Goal: Task Accomplishment & Management: Manage account settings

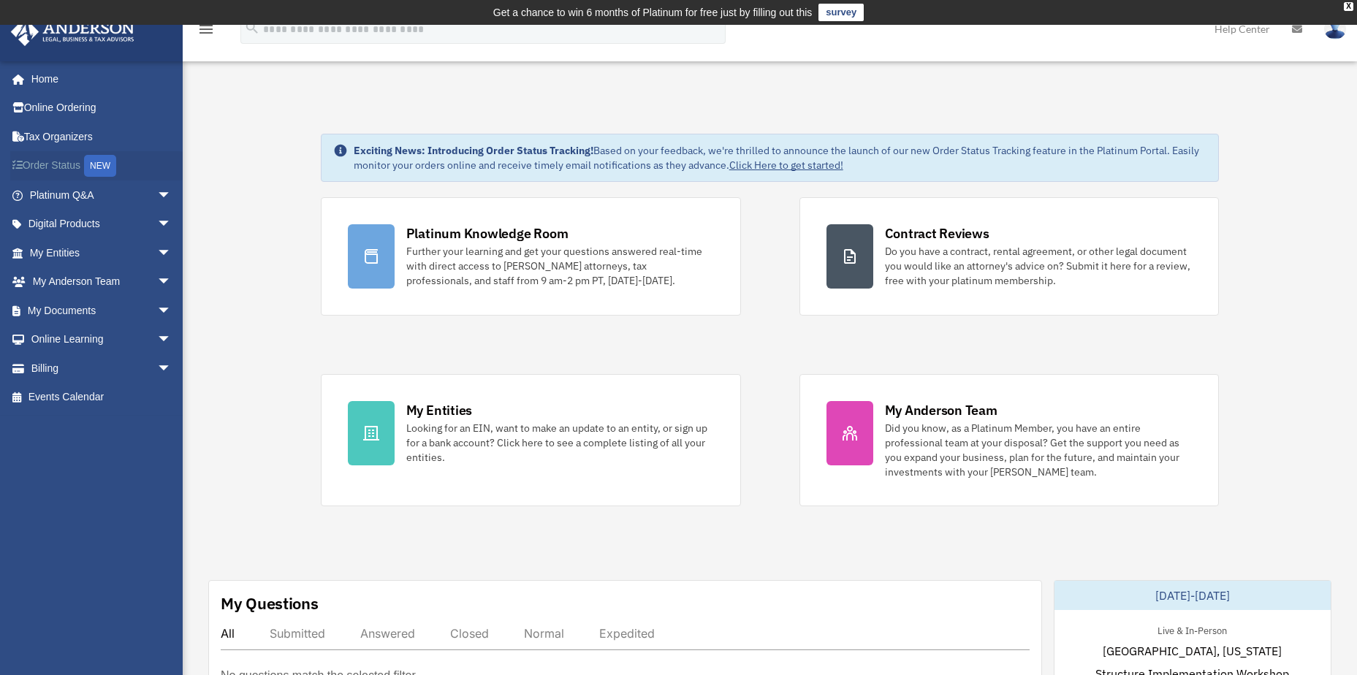
click at [48, 159] on link "Order Status NEW" at bounding box center [101, 166] width 183 height 30
click at [73, 200] on link "Platinum Q&A arrow_drop_down" at bounding box center [101, 195] width 183 height 29
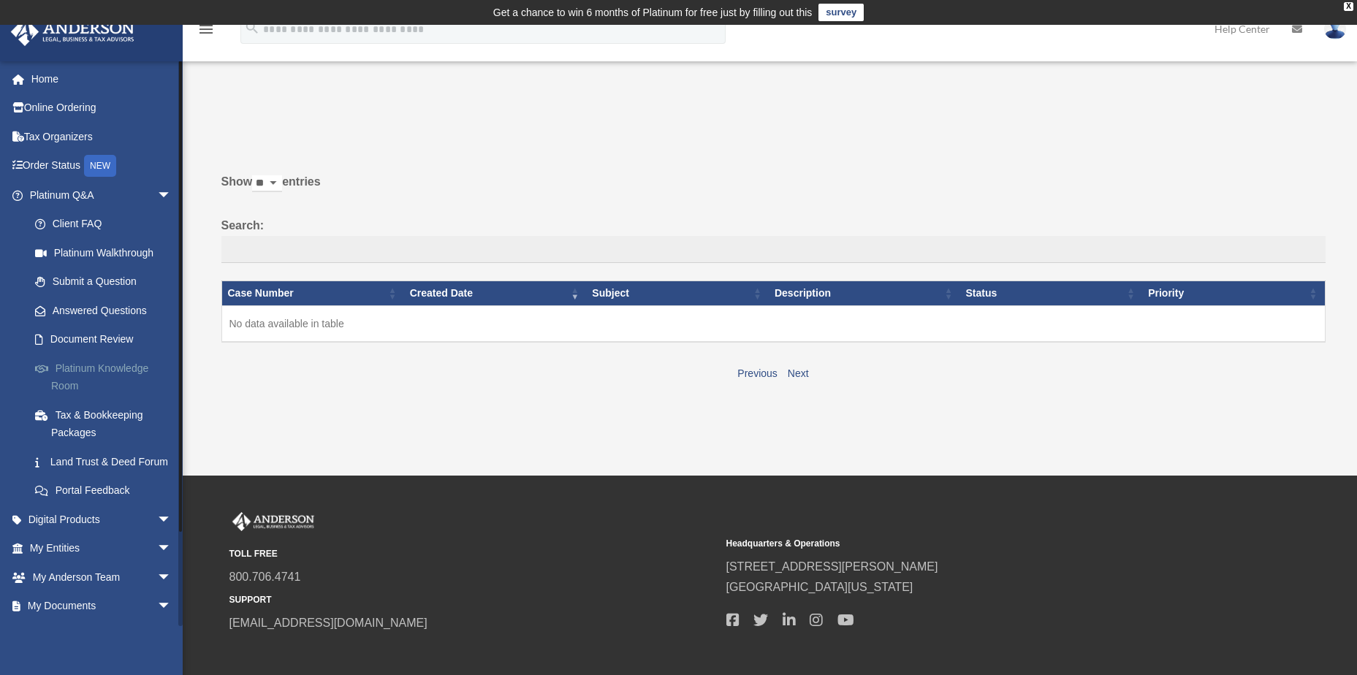
click at [84, 369] on link "Platinum Knowledge Room" at bounding box center [106, 377] width 173 height 47
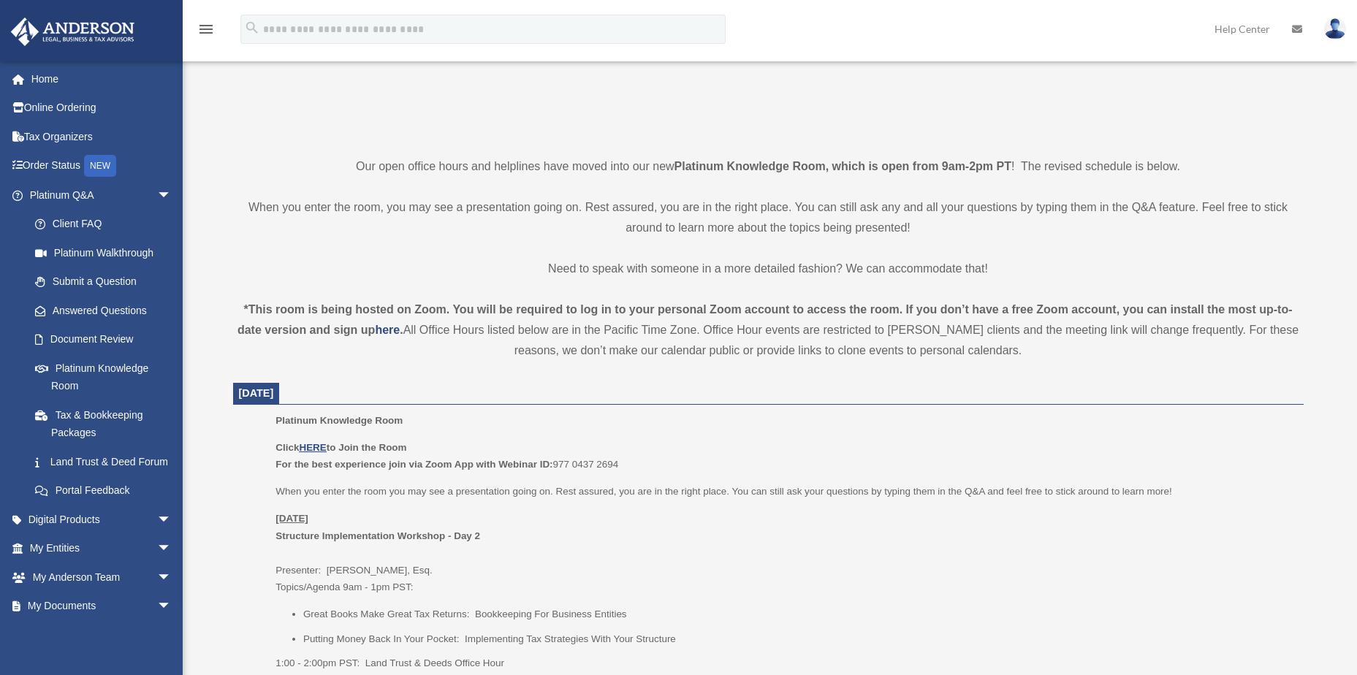
scroll to position [292, 0]
click at [311, 443] on u "HERE" at bounding box center [312, 444] width 27 height 11
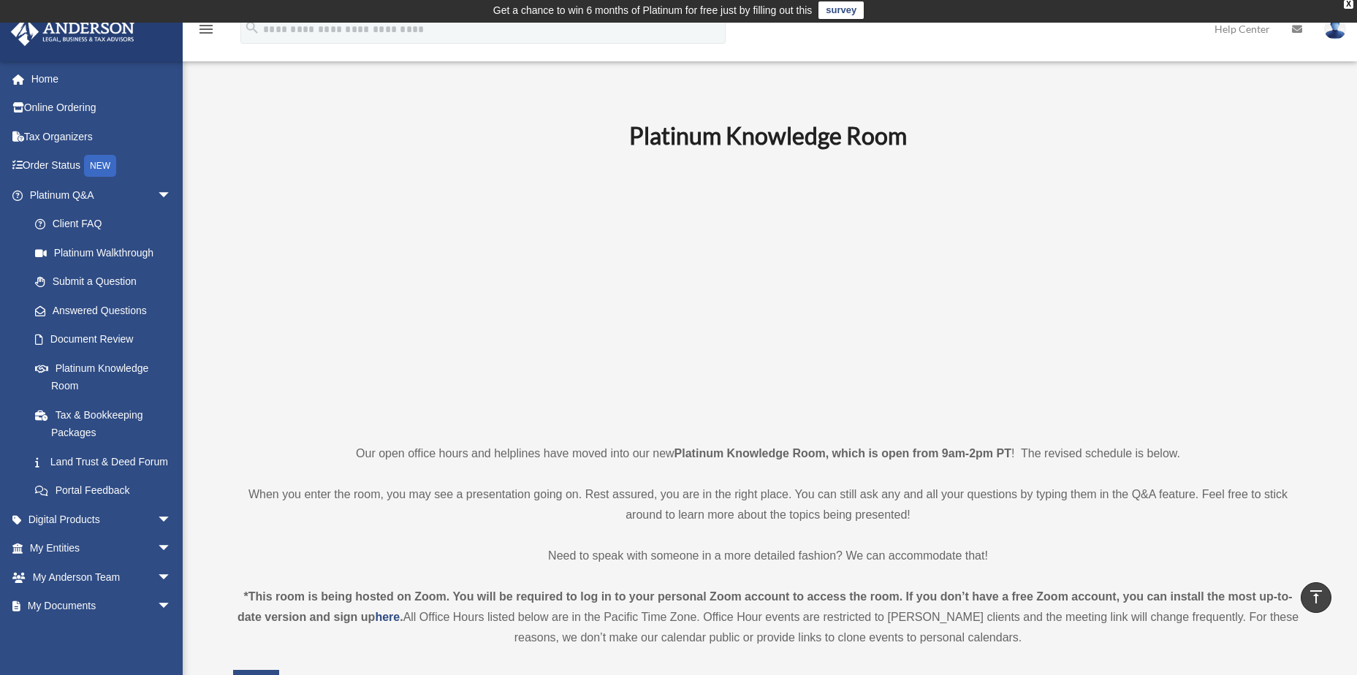
scroll to position [0, 0]
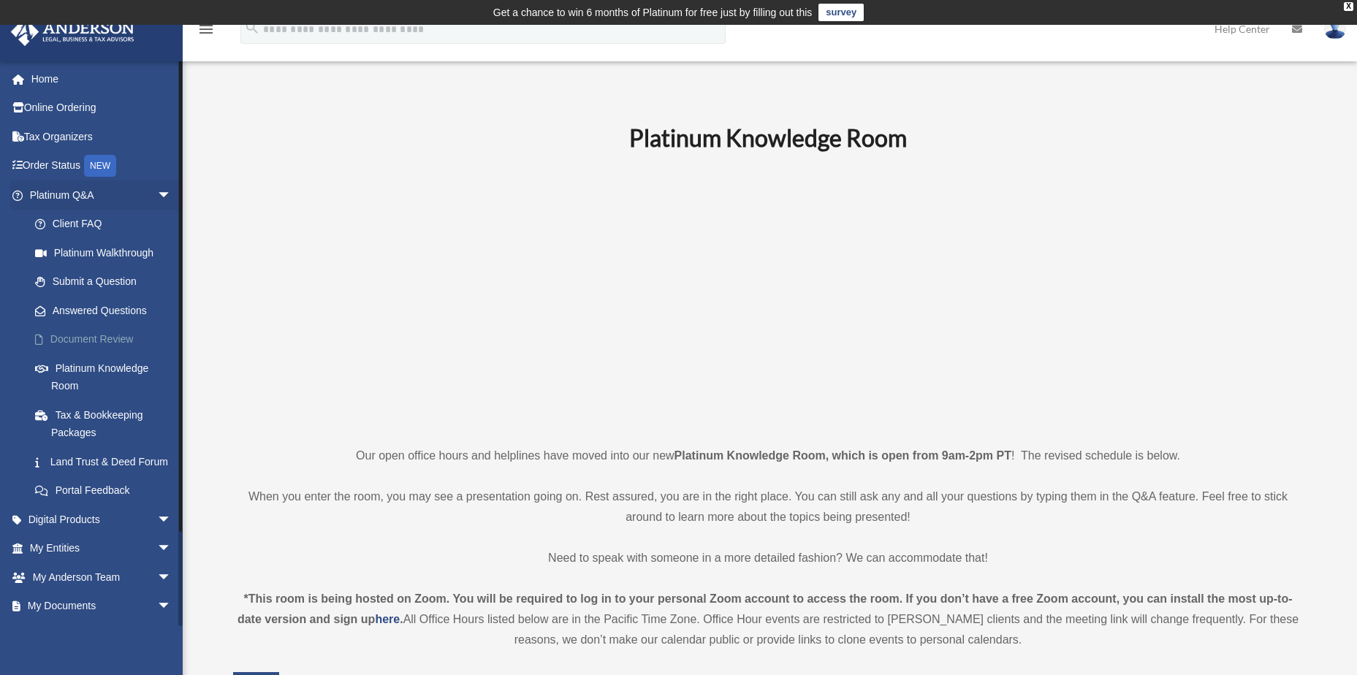
click at [87, 334] on link "Document Review" at bounding box center [106, 339] width 173 height 29
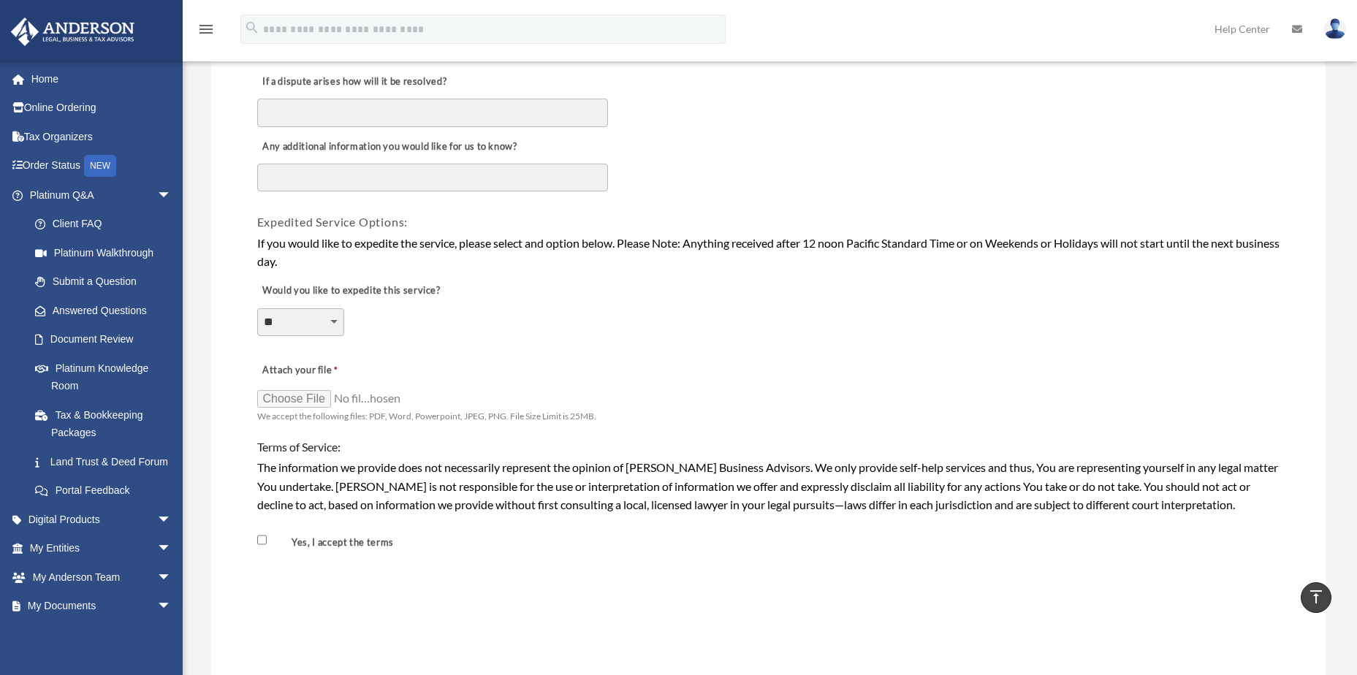
scroll to position [950, 0]
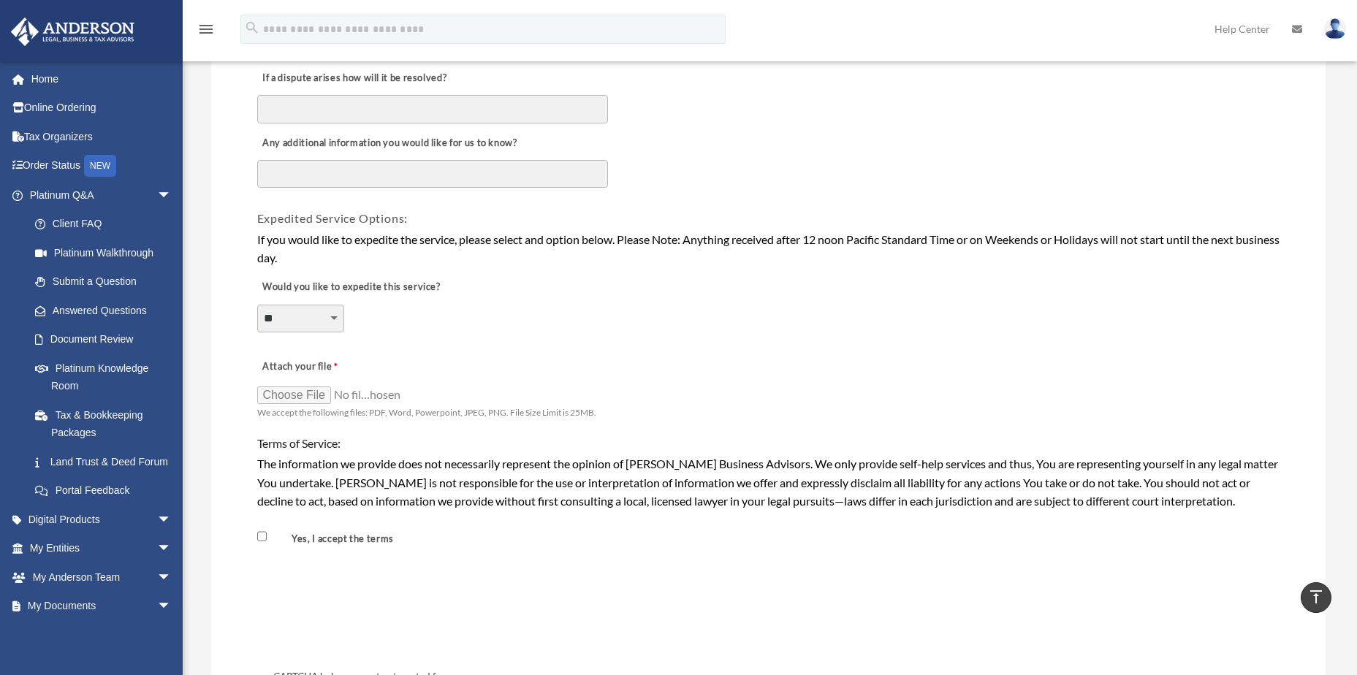
click at [327, 317] on select "**********" at bounding box center [300, 319] width 87 height 28
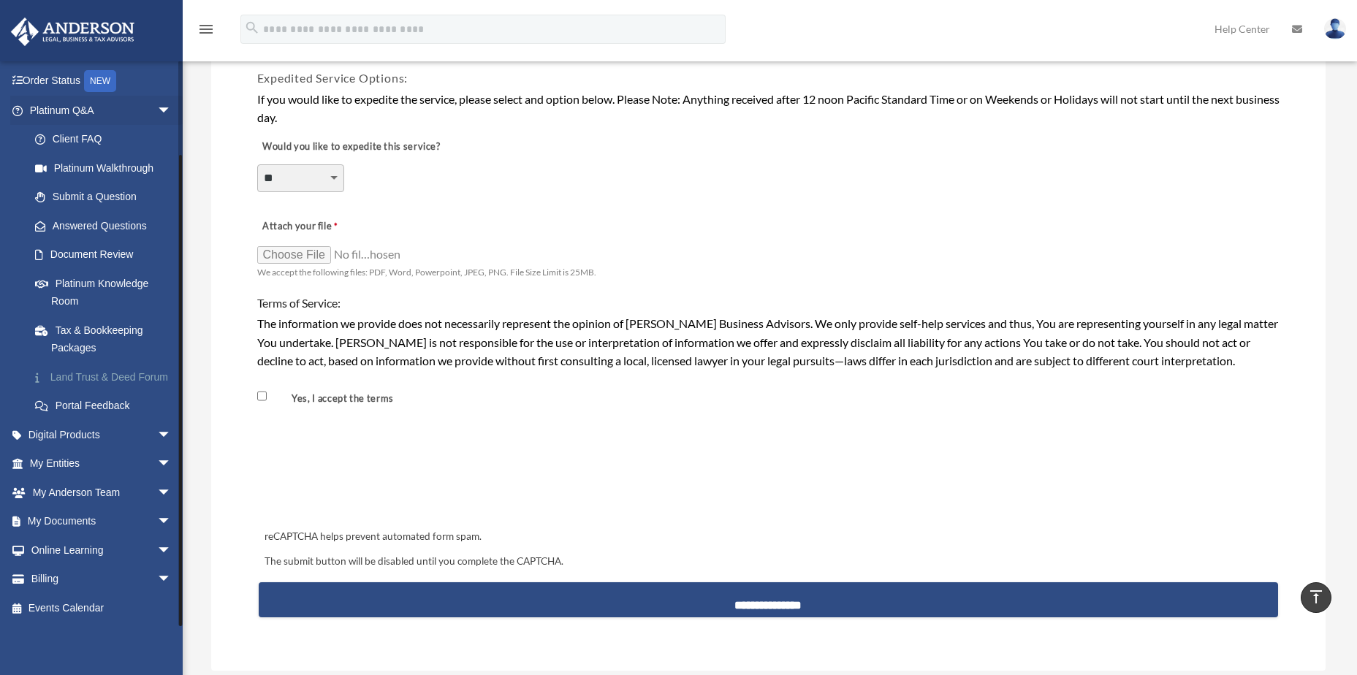
scroll to position [1096, 0]
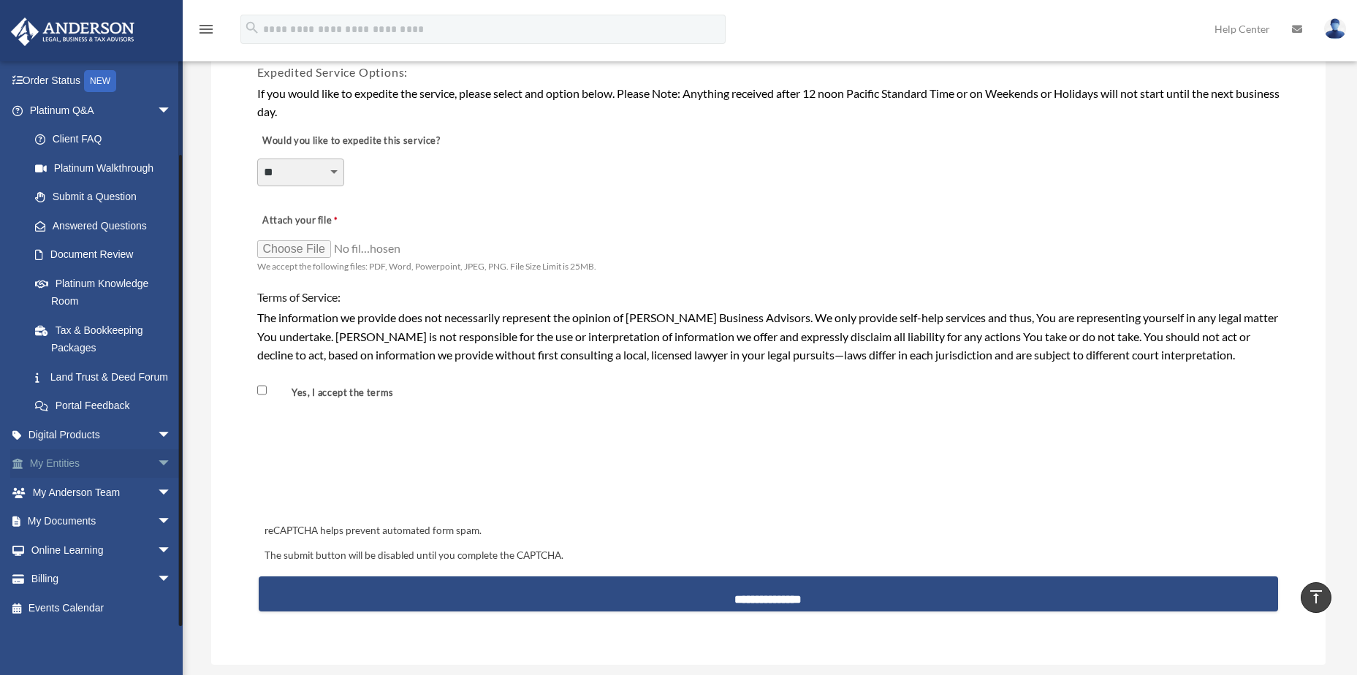
click at [48, 460] on link "My Entities arrow_drop_down" at bounding box center [101, 463] width 183 height 29
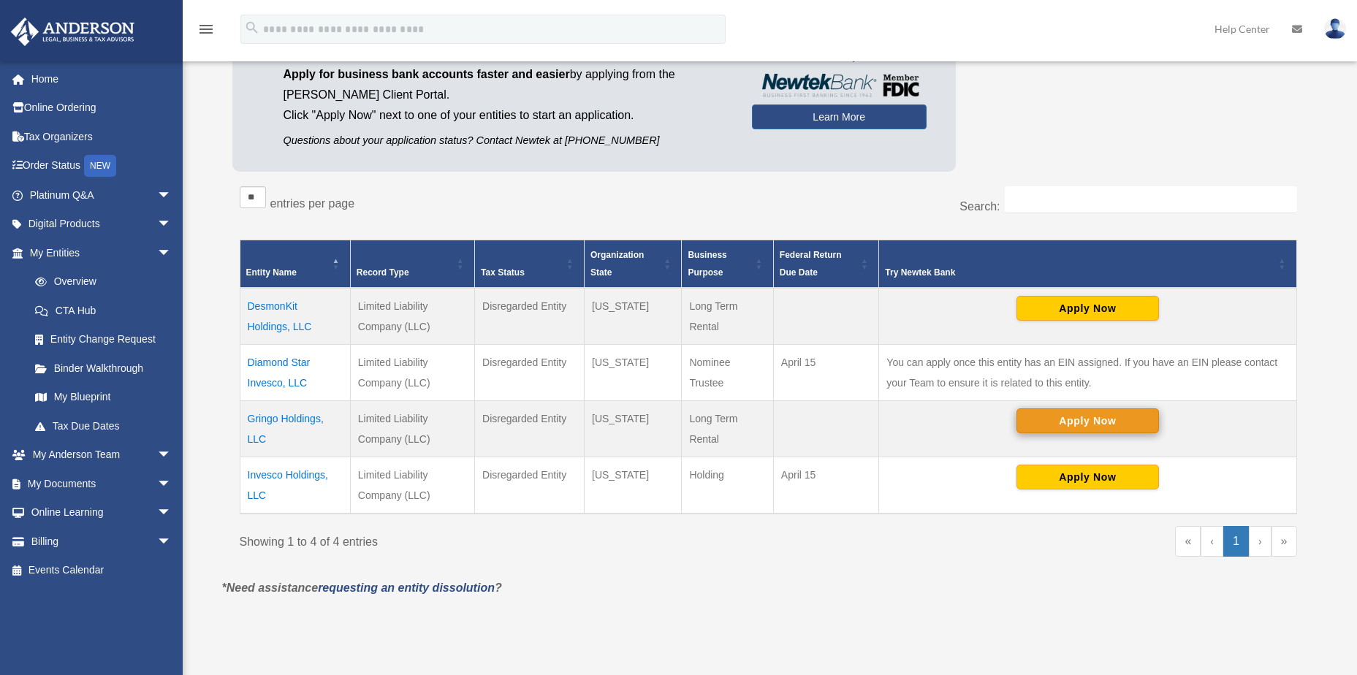
scroll to position [73, 0]
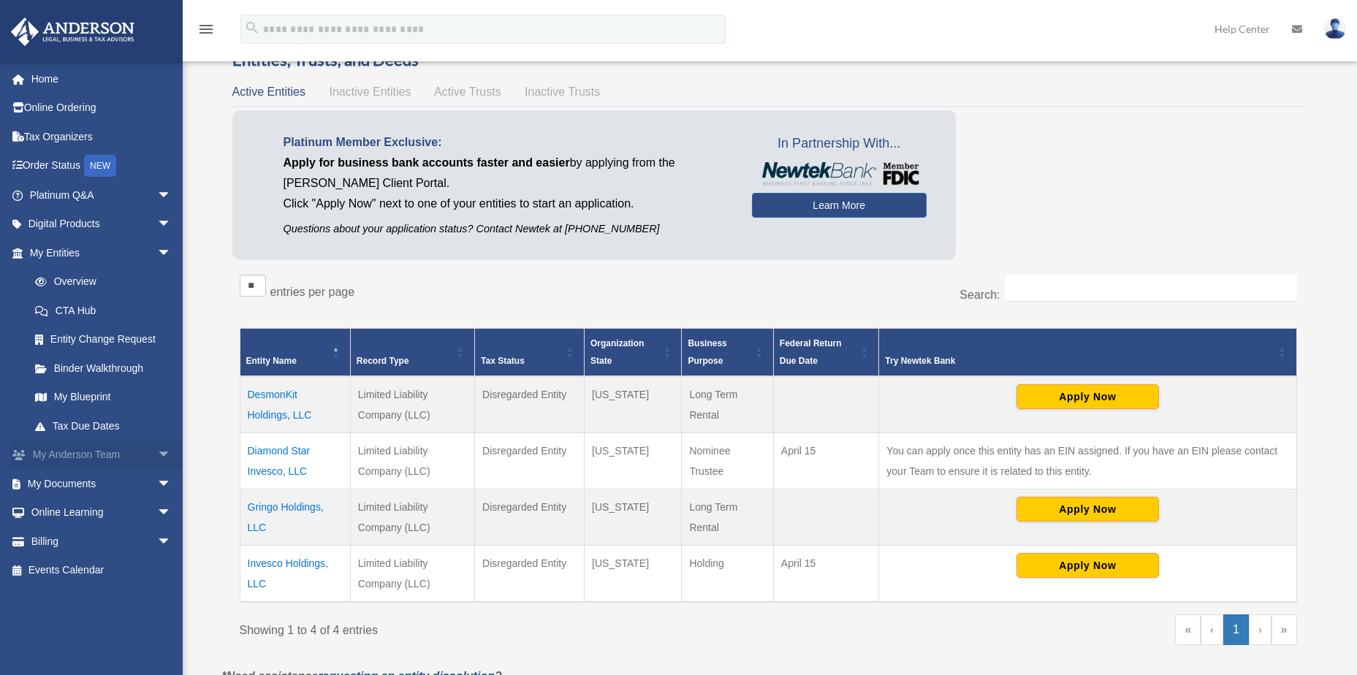
click at [75, 454] on link "My Anderson Team arrow_drop_down" at bounding box center [101, 455] width 183 height 29
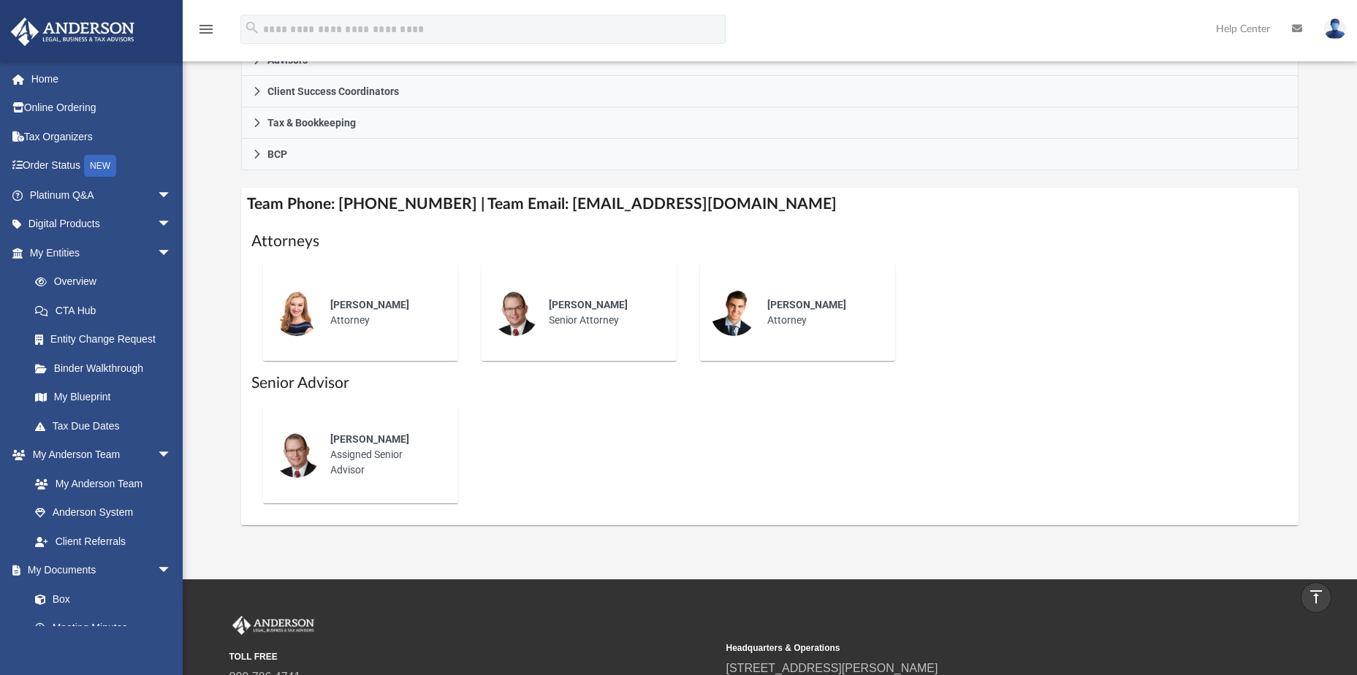
scroll to position [462, 0]
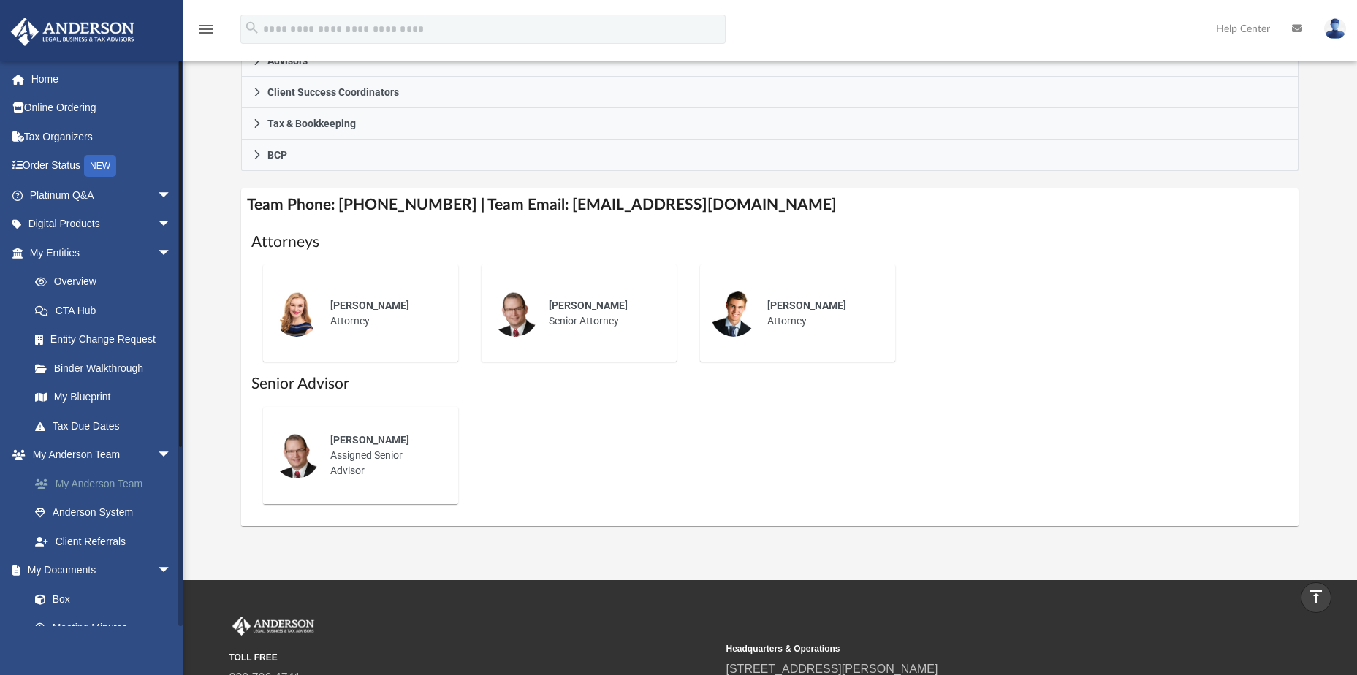
click at [94, 486] on link "My Anderson Team" at bounding box center [106, 483] width 173 height 29
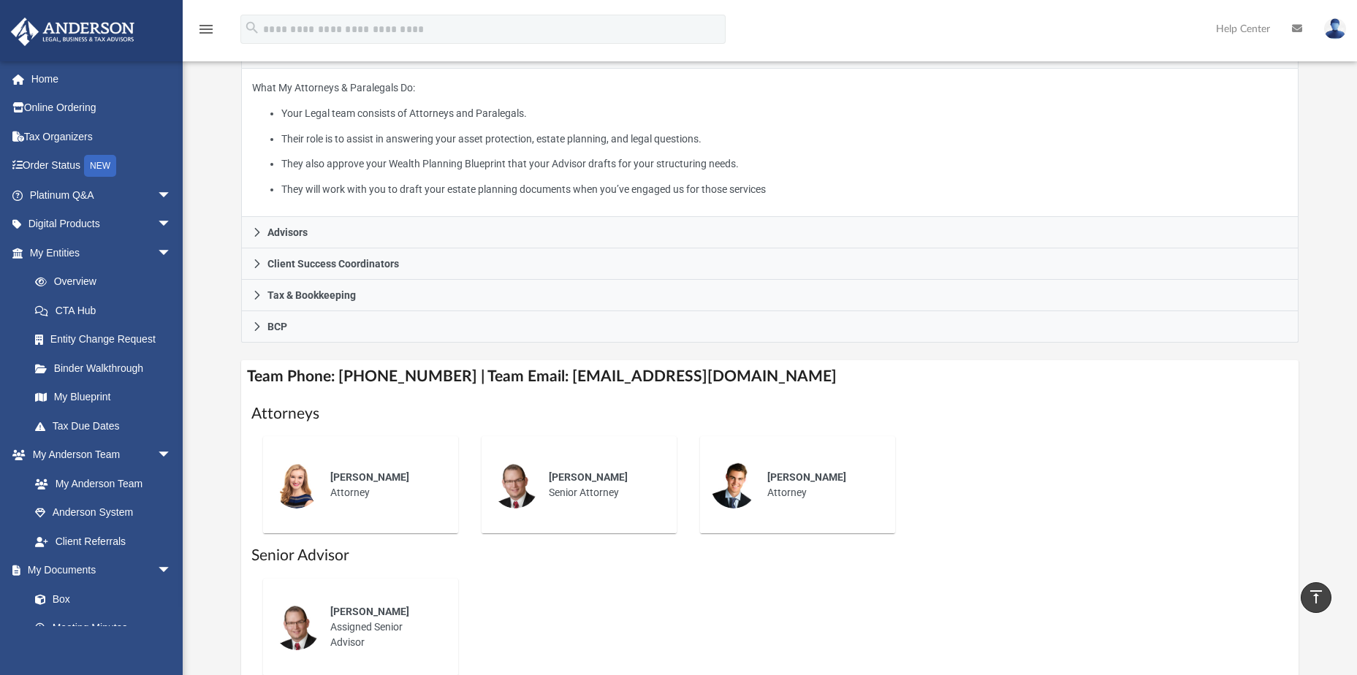
scroll to position [316, 0]
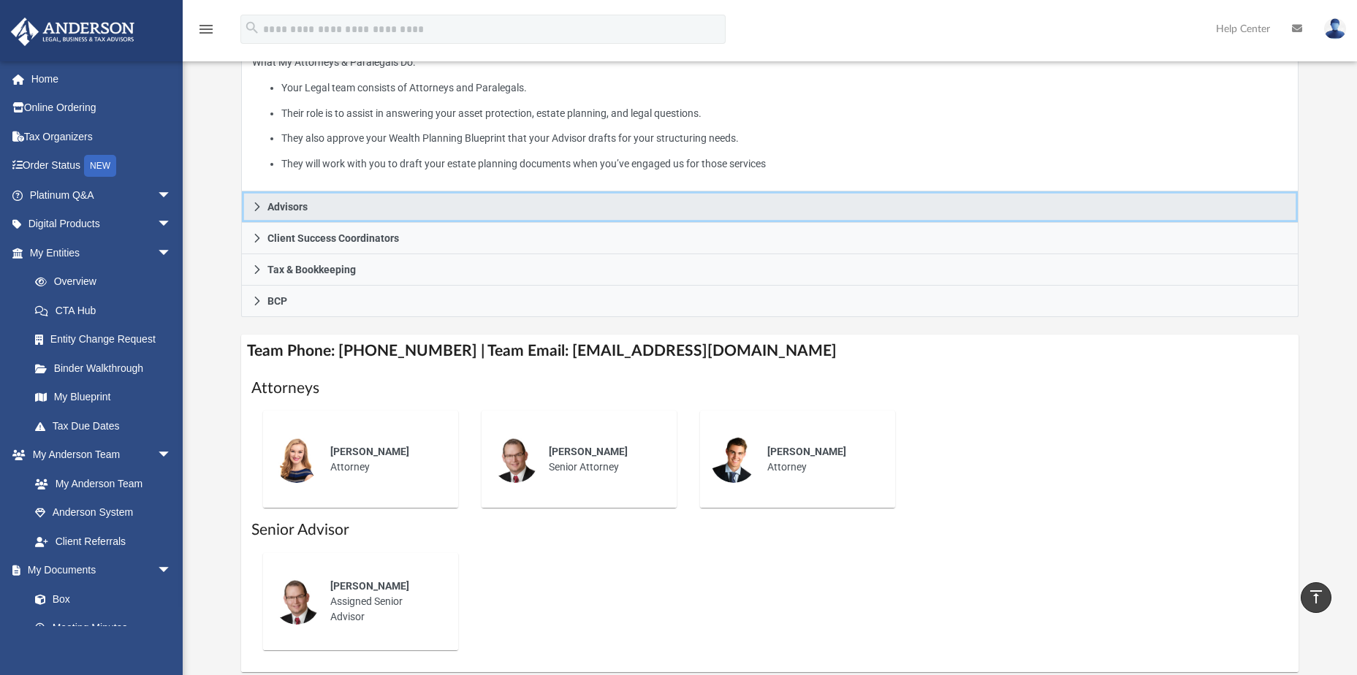
click at [421, 191] on link "Advisors" at bounding box center [769, 206] width 1057 height 31
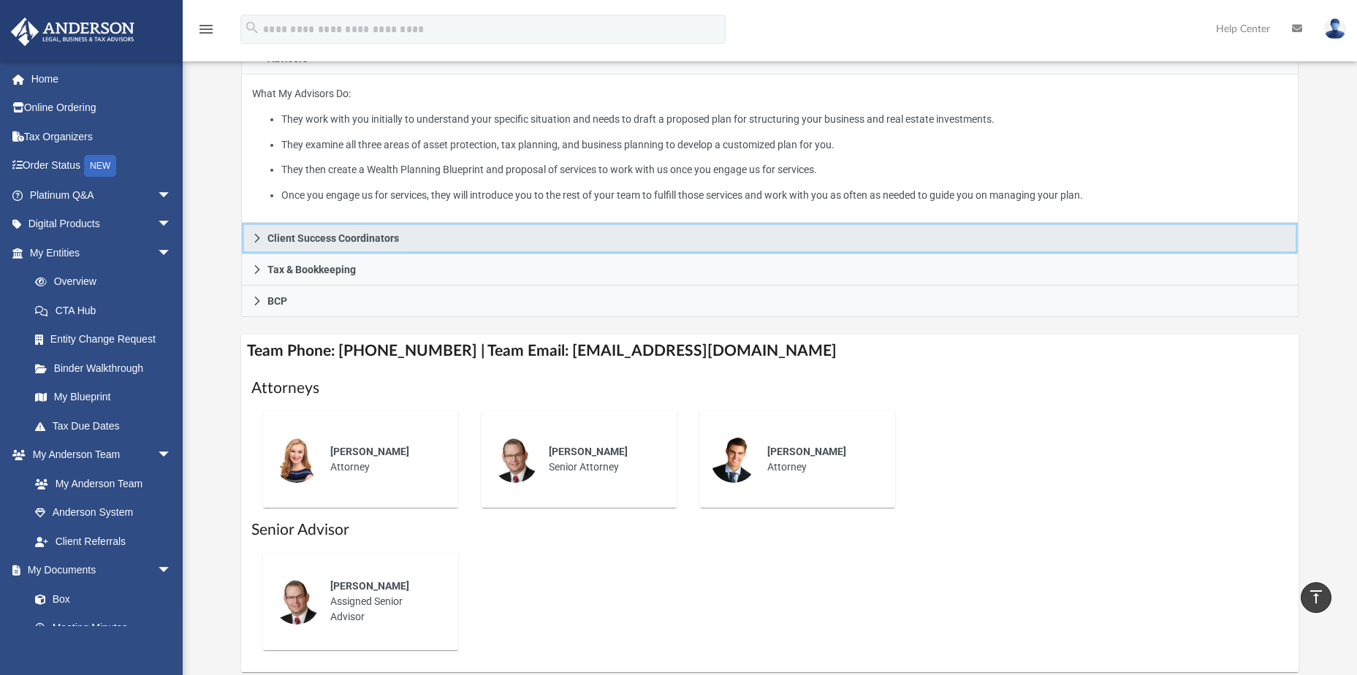
click at [422, 223] on link "Client Success Coordinators" at bounding box center [769, 238] width 1057 height 31
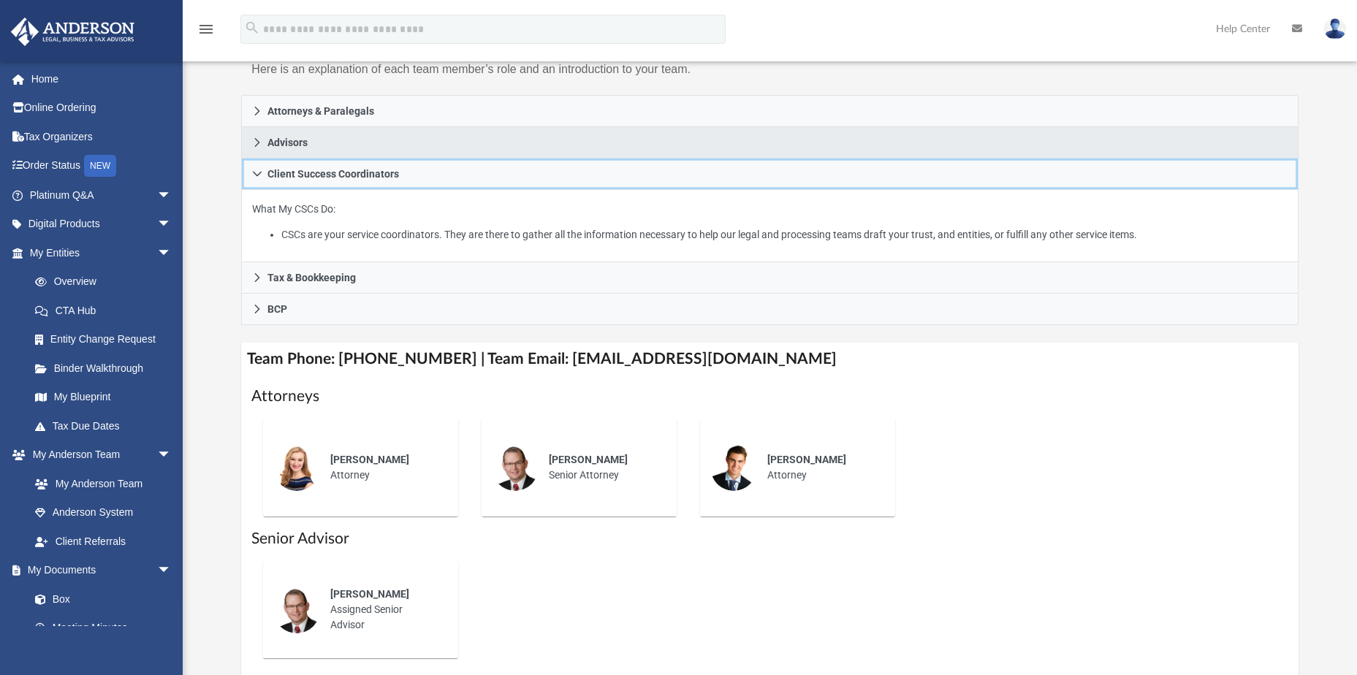
scroll to position [243, 0]
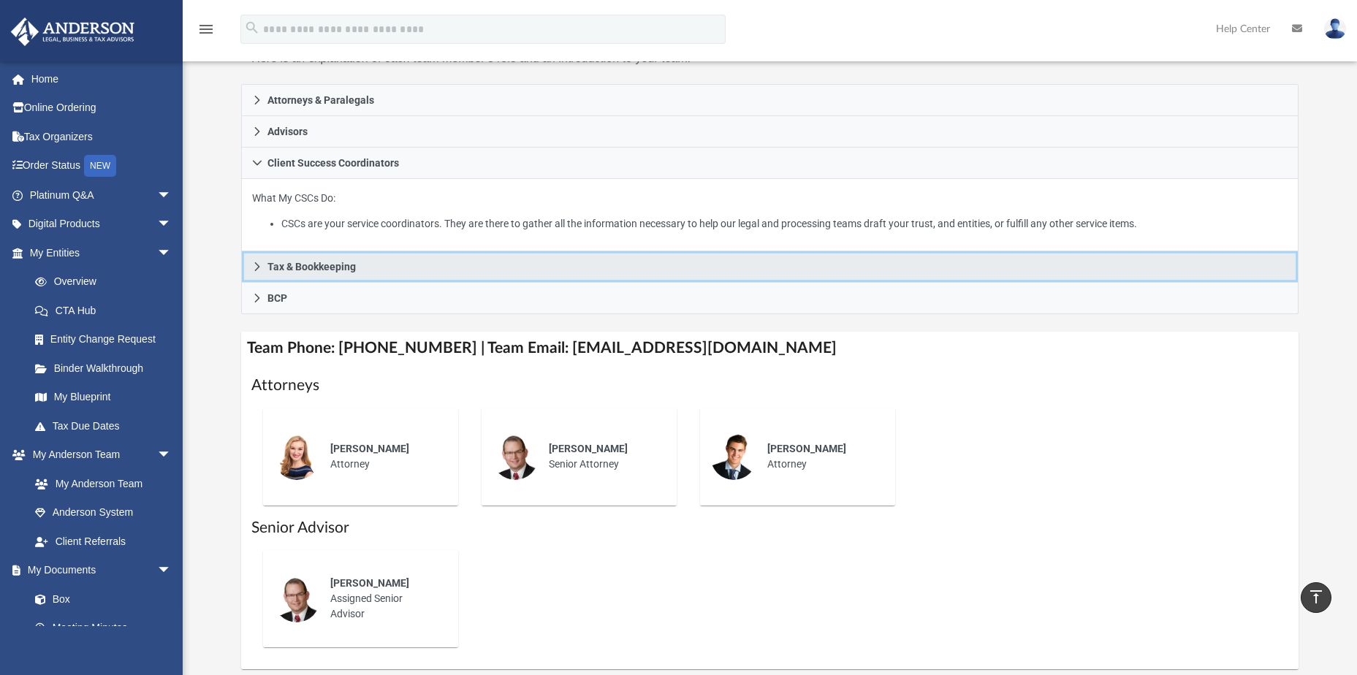
click at [446, 251] on link "Tax & Bookkeeping" at bounding box center [769, 266] width 1057 height 31
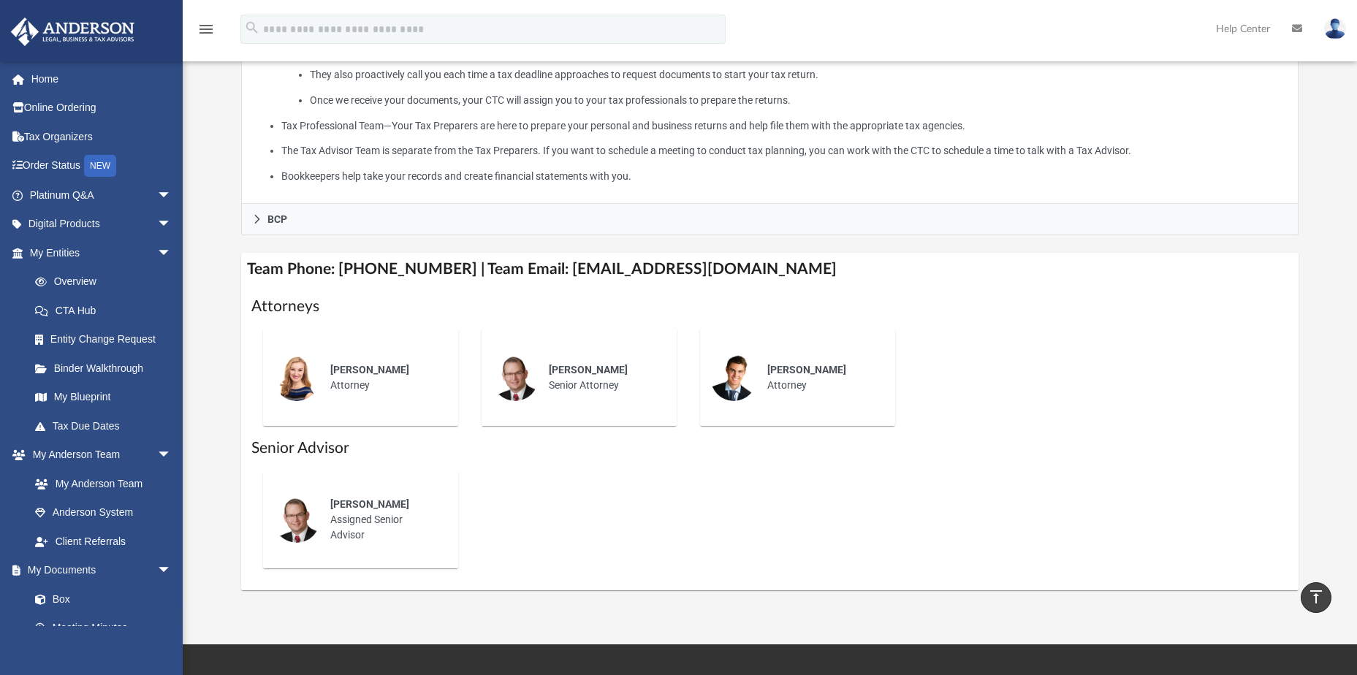
scroll to position [535, 0]
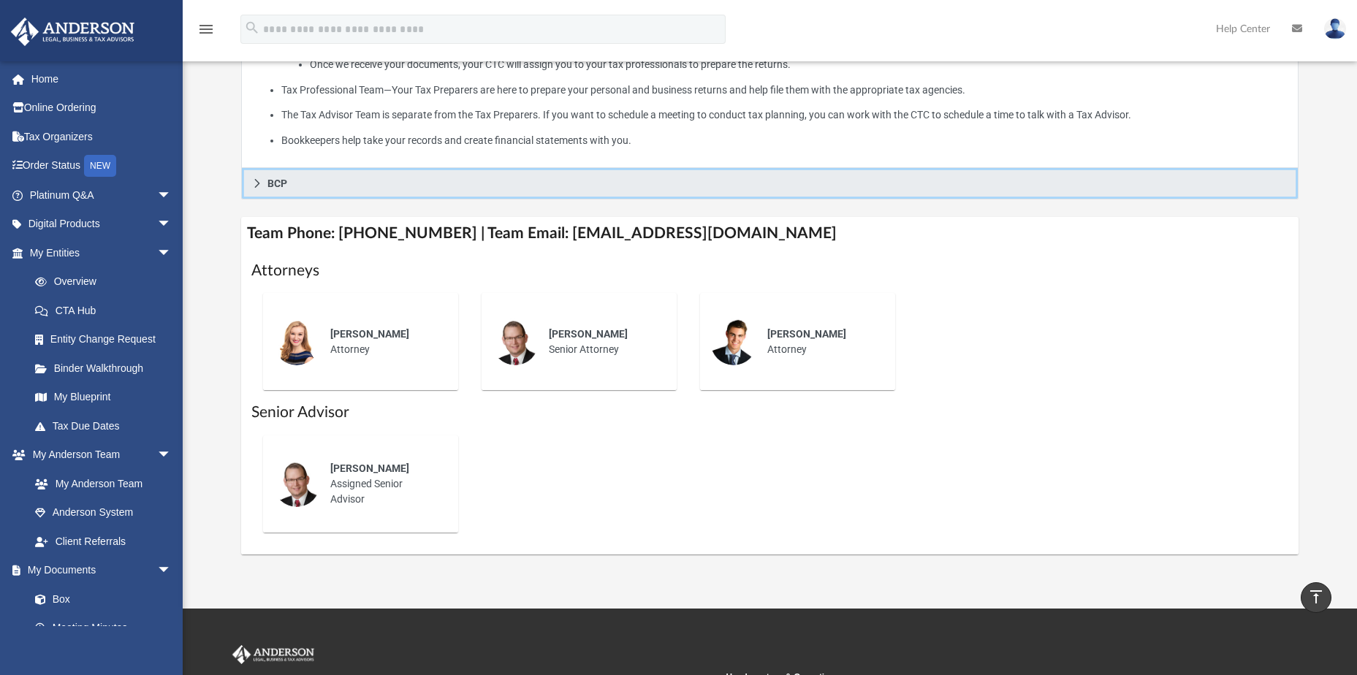
click at [414, 168] on link "BCP" at bounding box center [769, 183] width 1057 height 31
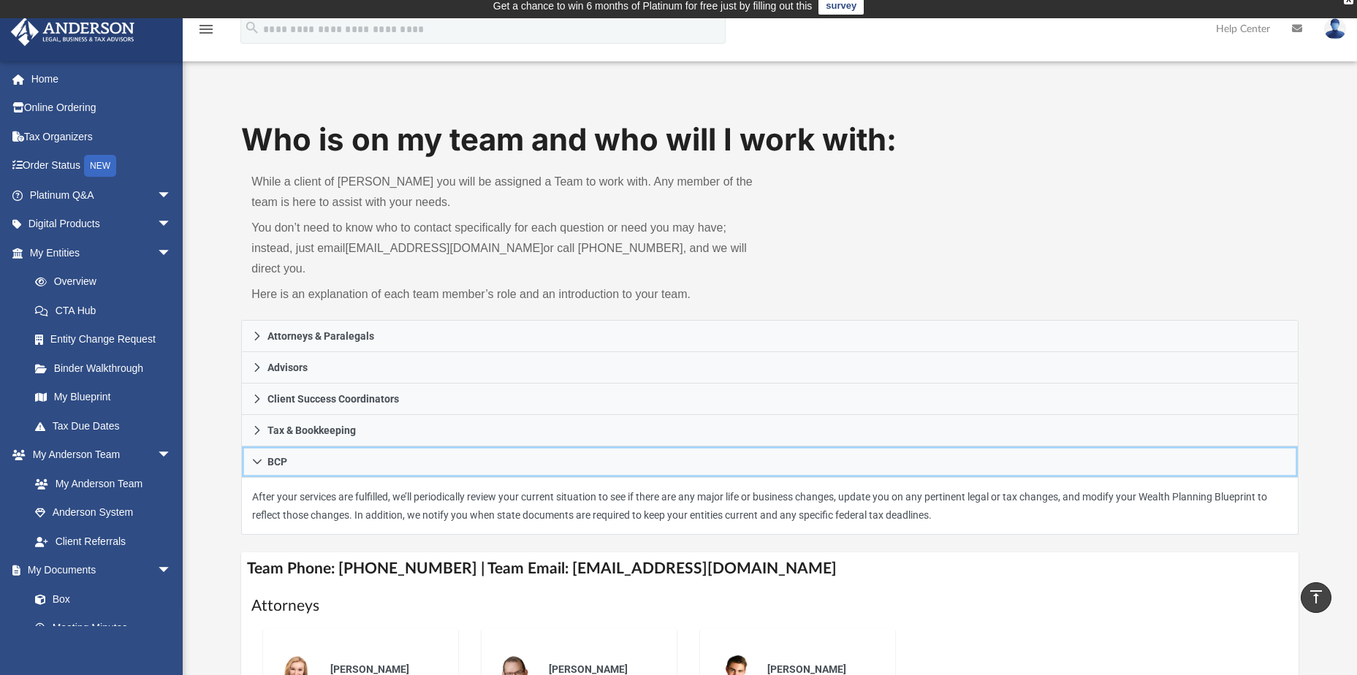
scroll to position [0, 0]
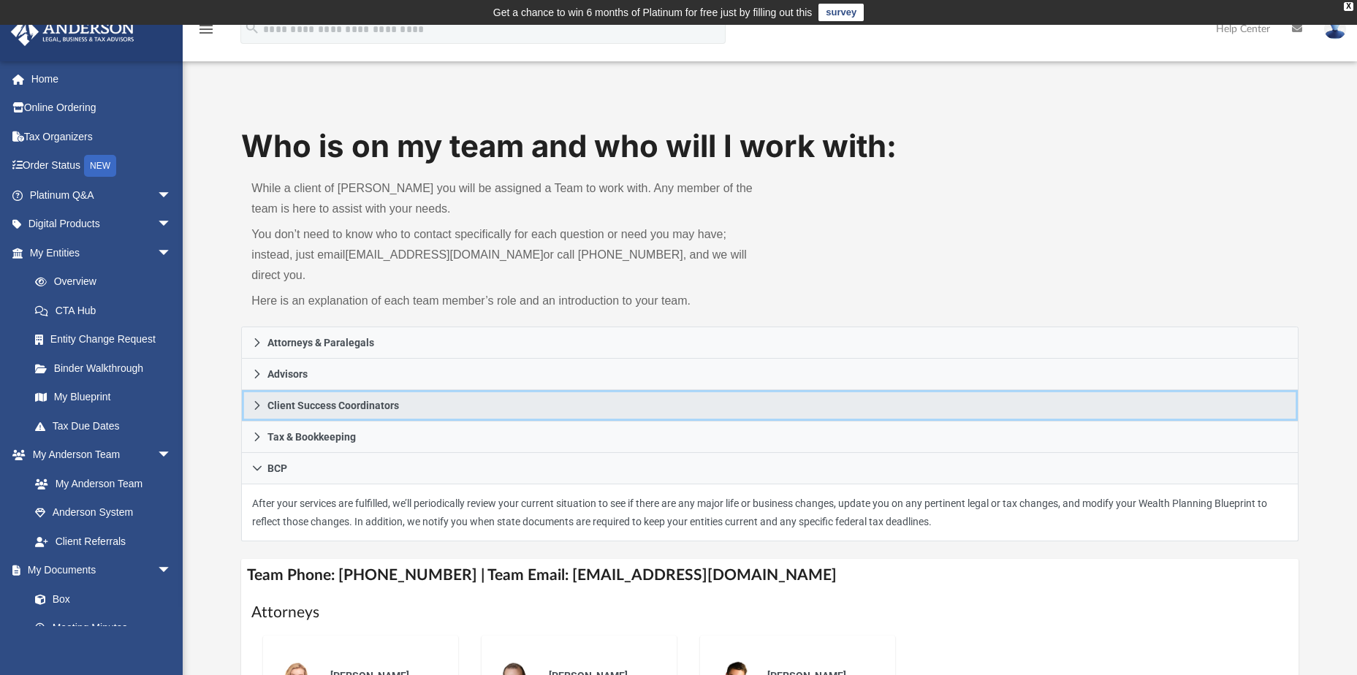
click at [373, 400] on span "Client Success Coordinators" at bounding box center [333, 405] width 132 height 10
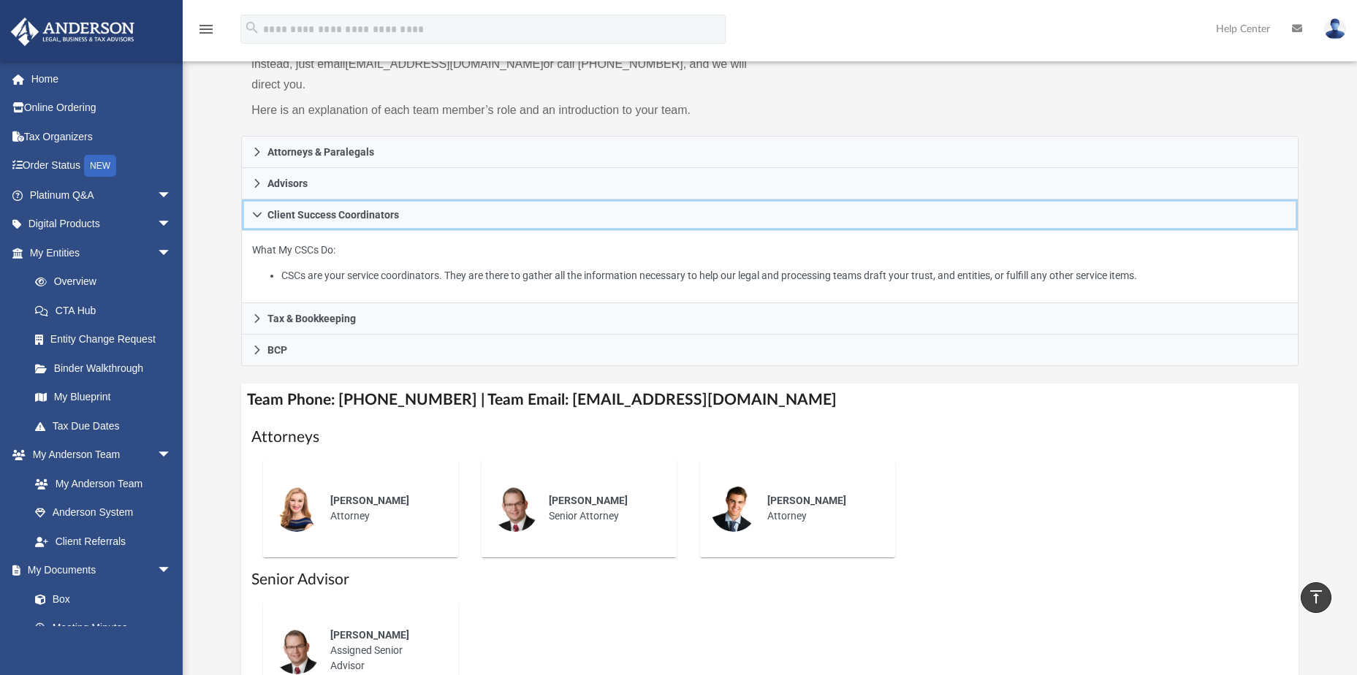
scroll to position [167, 0]
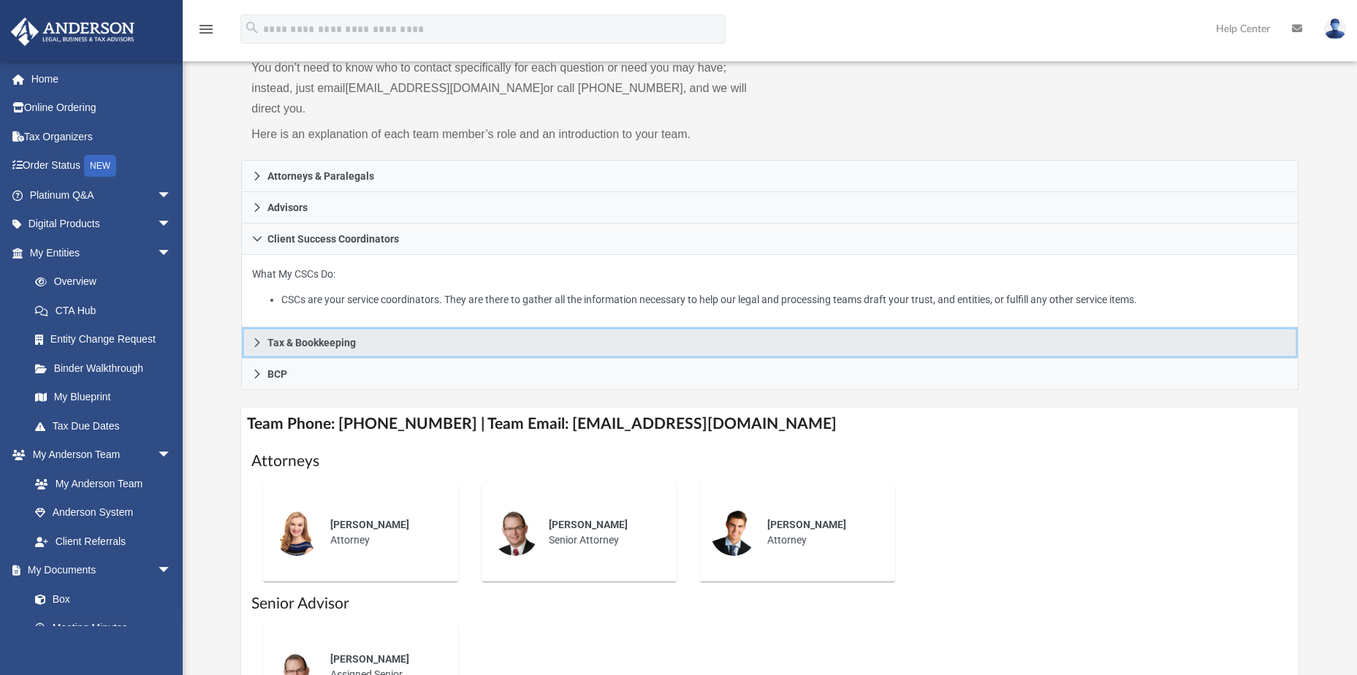
click at [412, 327] on link "Tax & Bookkeeping" at bounding box center [769, 342] width 1057 height 31
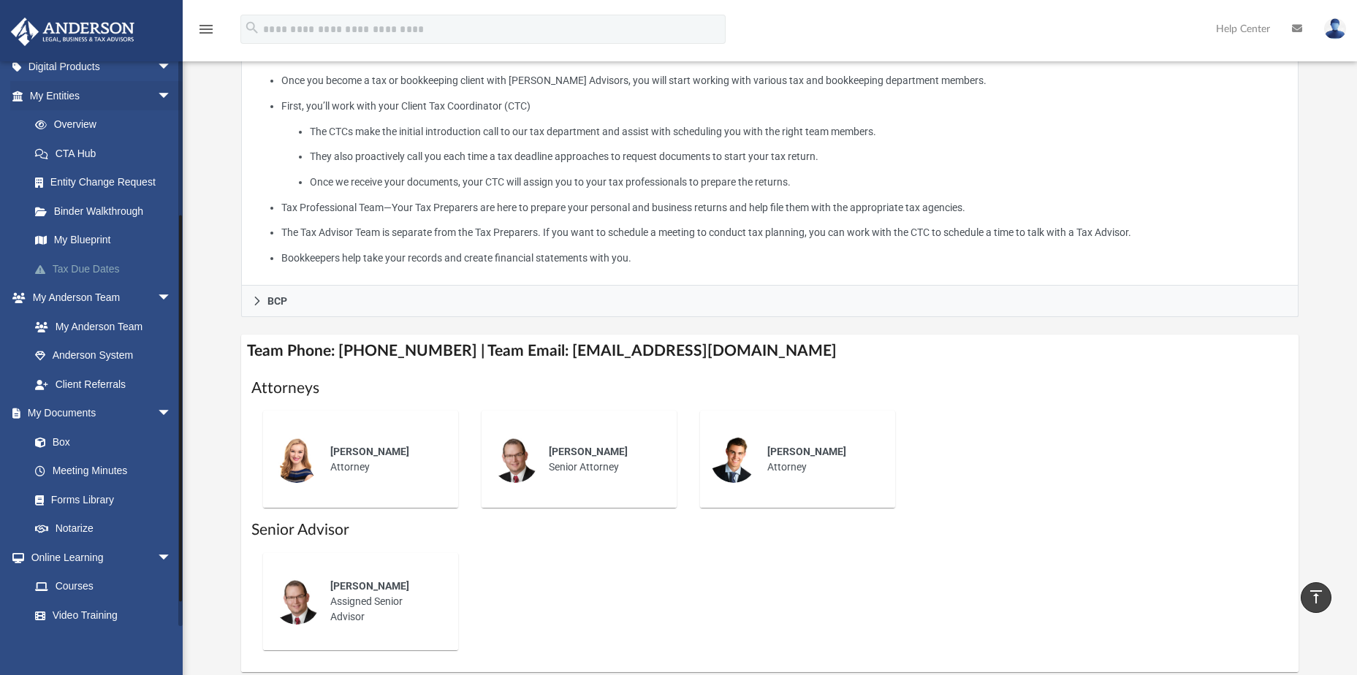
scroll to position [219, 0]
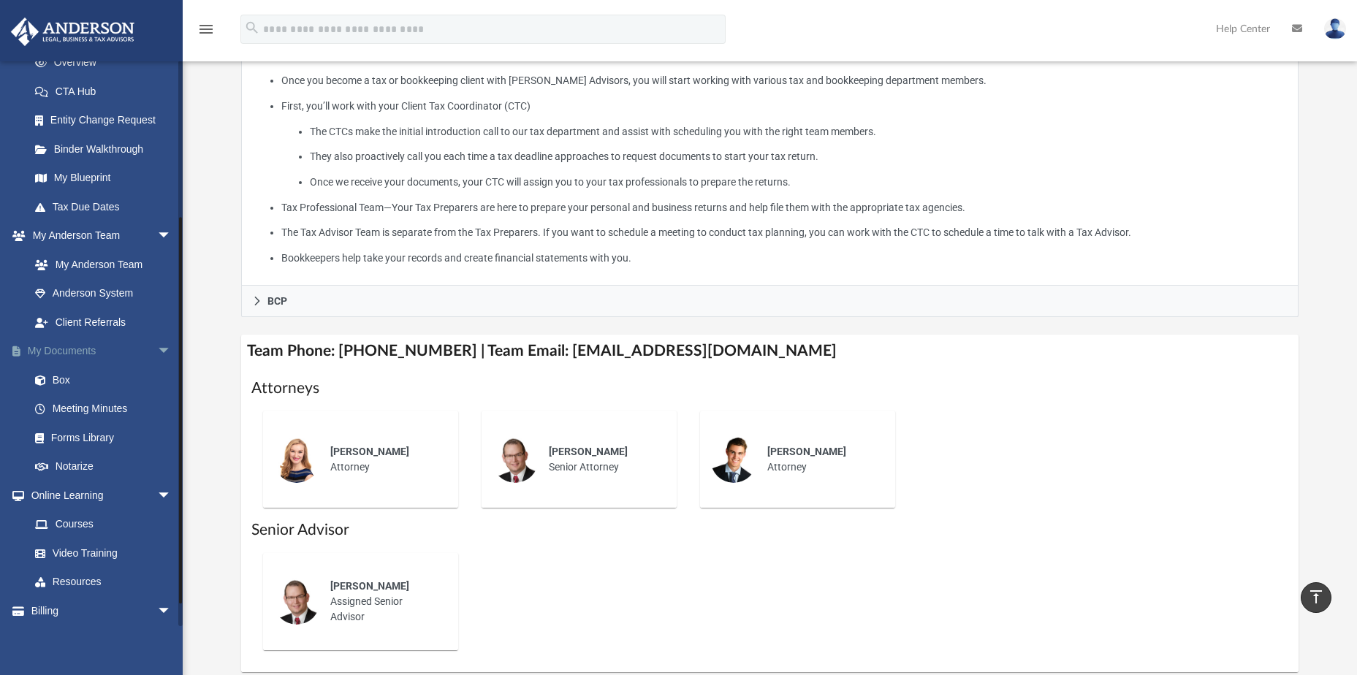
click at [66, 347] on link "My Documents arrow_drop_down" at bounding box center [101, 351] width 183 height 29
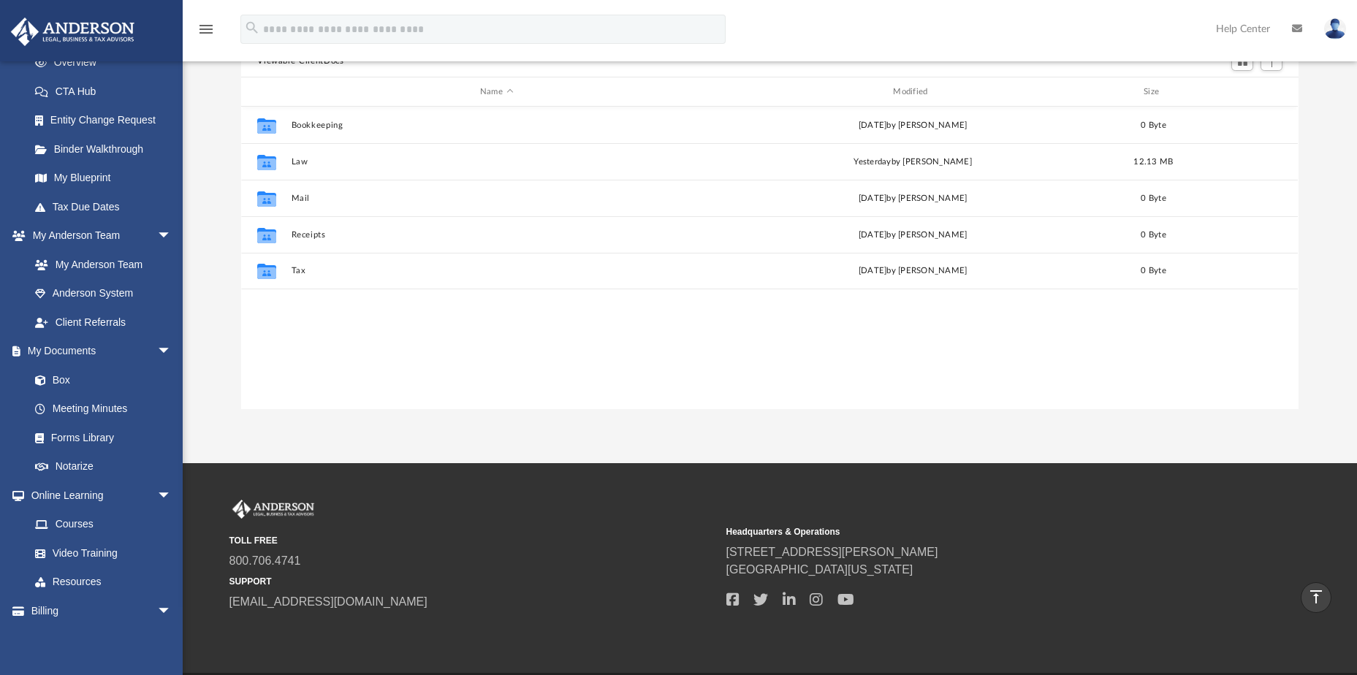
scroll to position [159, 0]
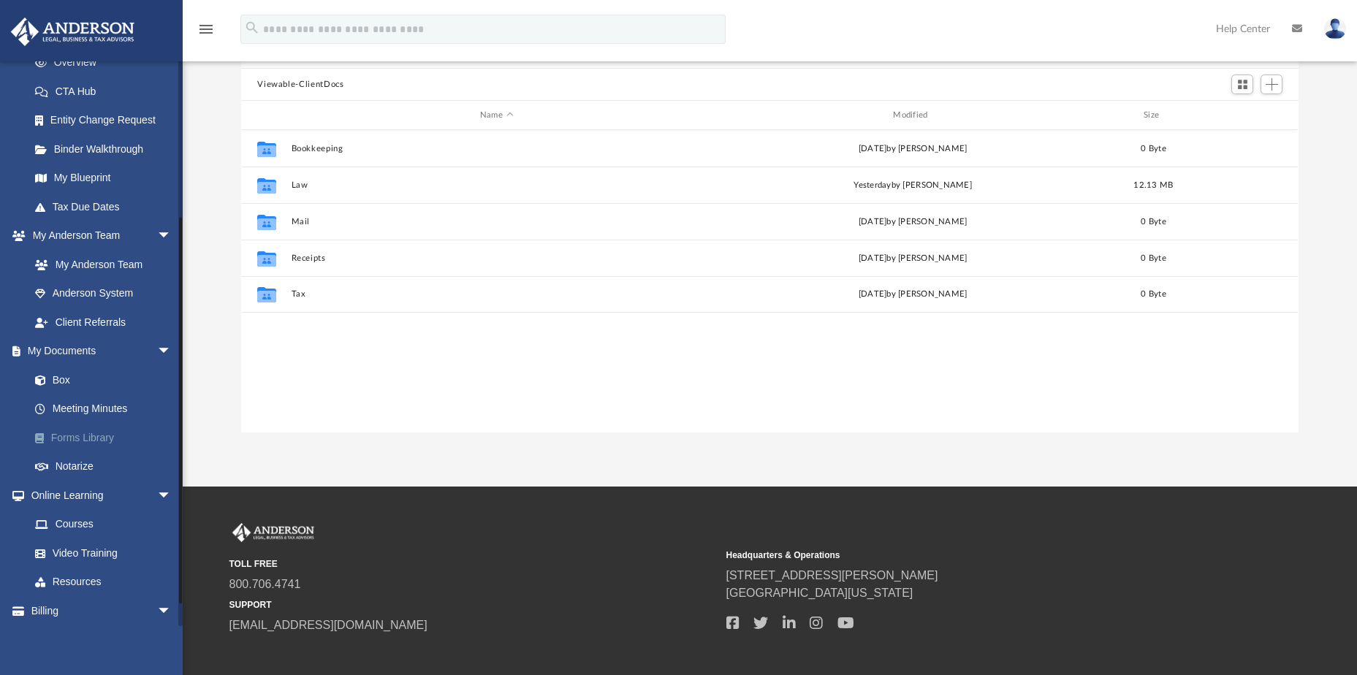
click at [69, 432] on link "Forms Library" at bounding box center [106, 437] width 173 height 29
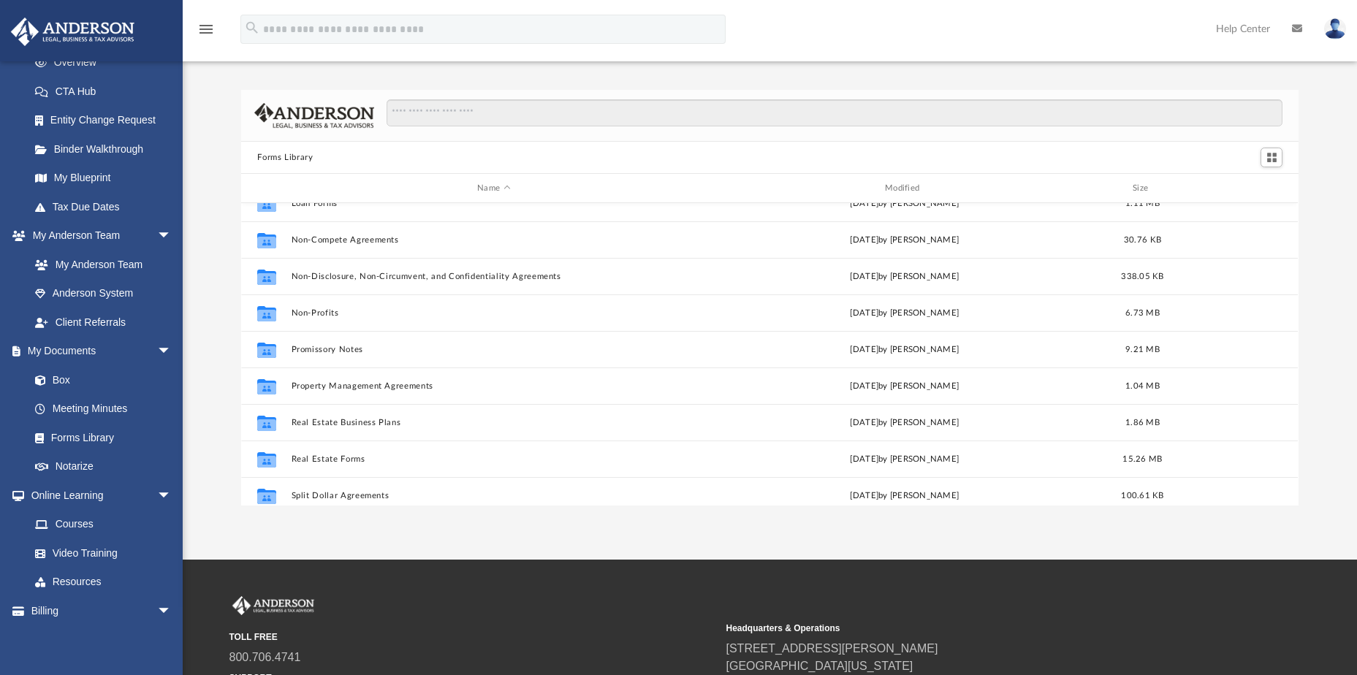
scroll to position [719, 0]
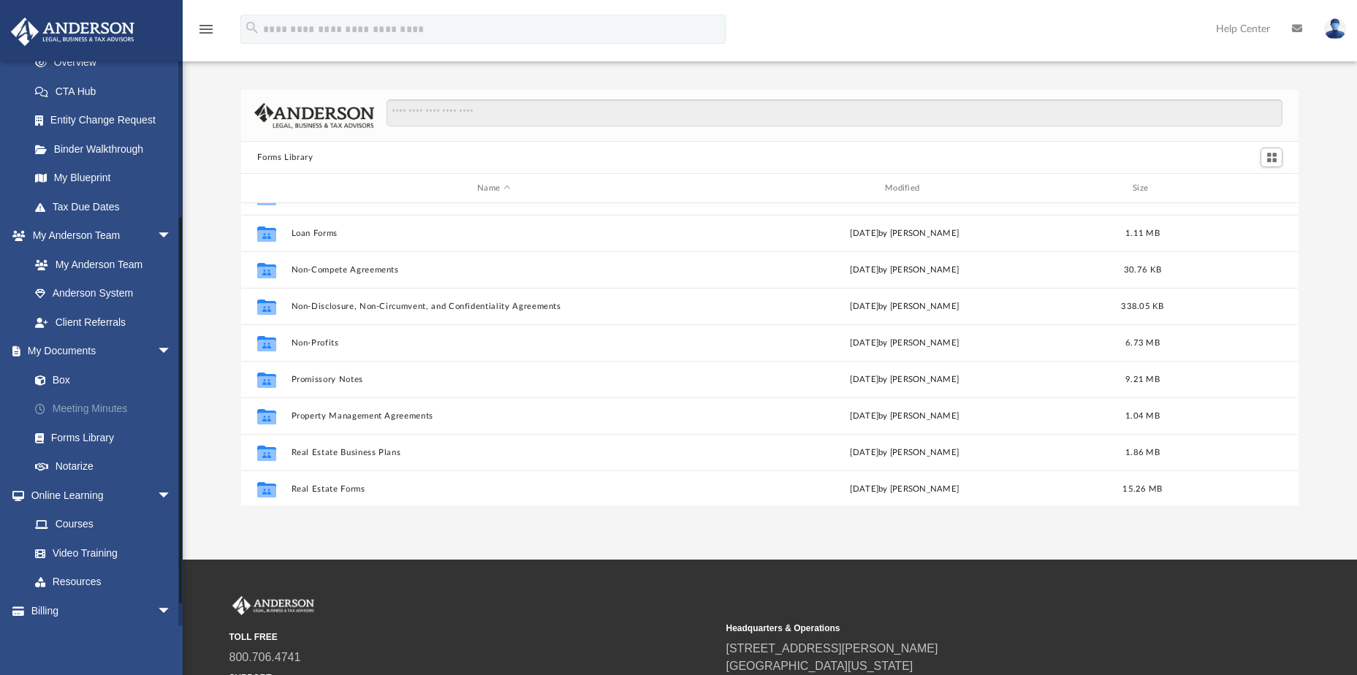
click at [83, 404] on link "Meeting Minutes" at bounding box center [106, 409] width 173 height 29
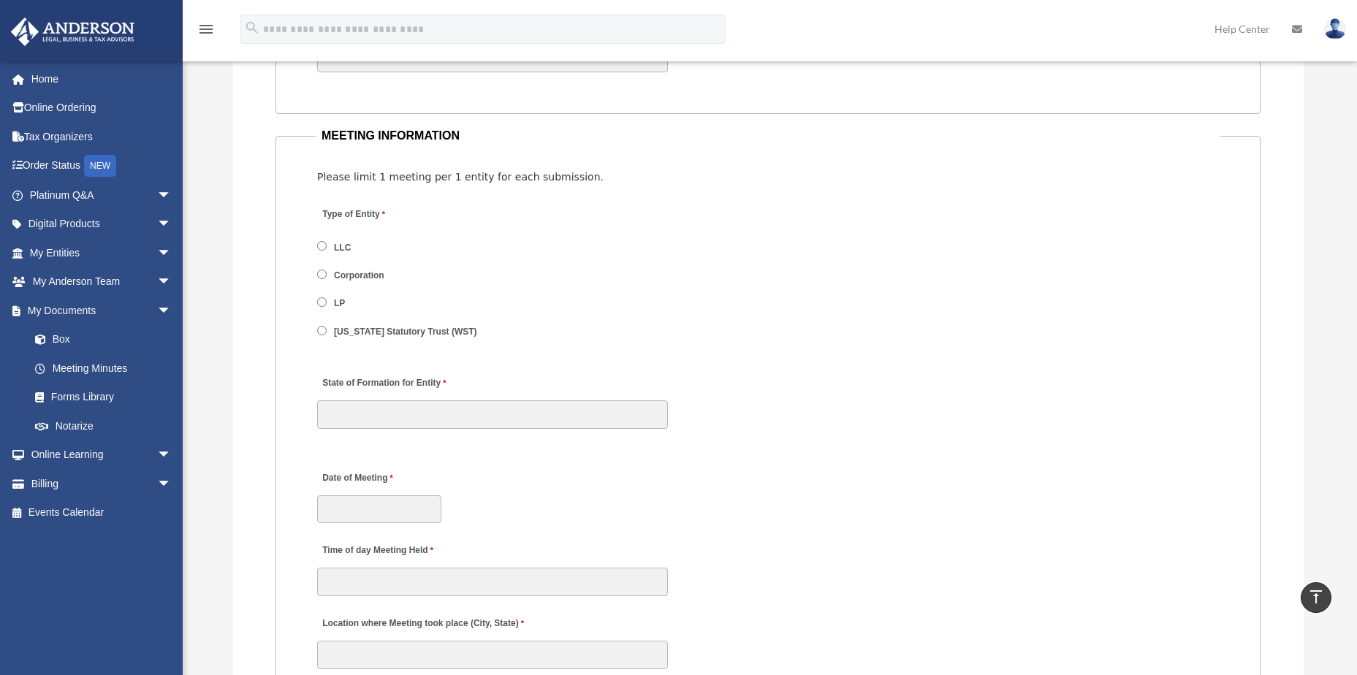
scroll to position [1754, 0]
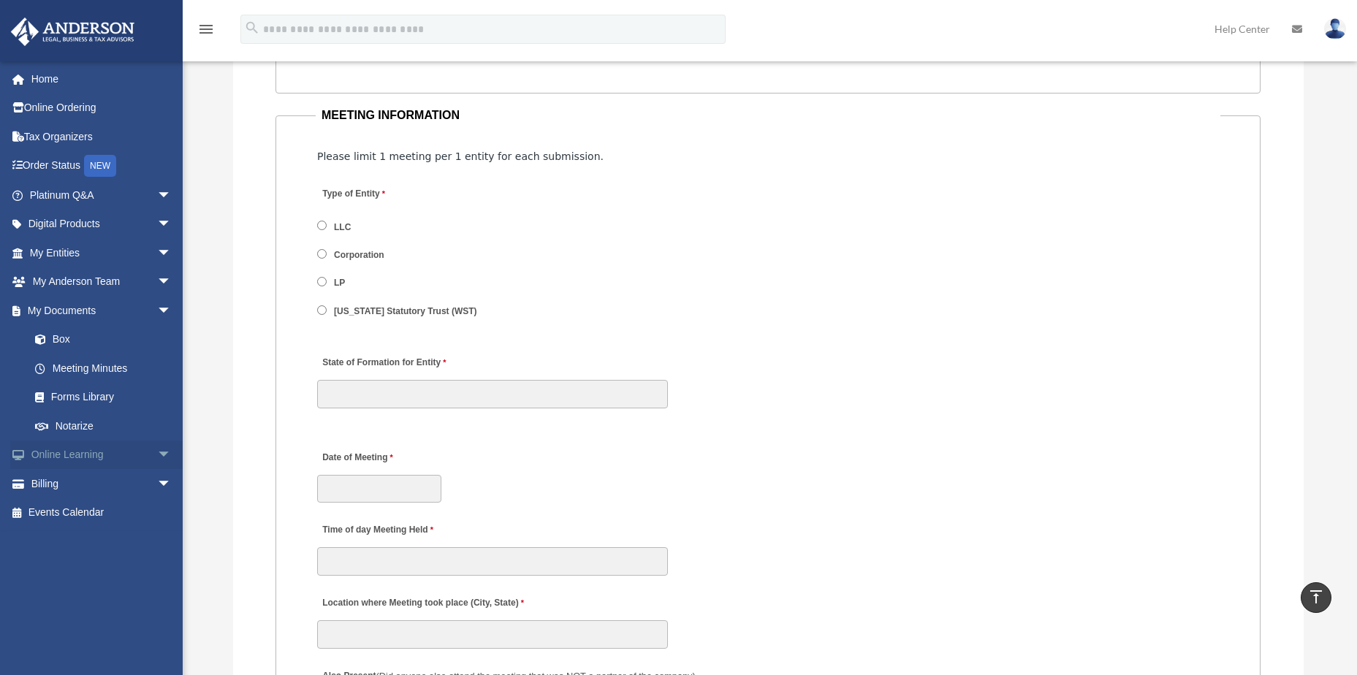
click at [74, 456] on link "Online Learning arrow_drop_down" at bounding box center [101, 455] width 183 height 29
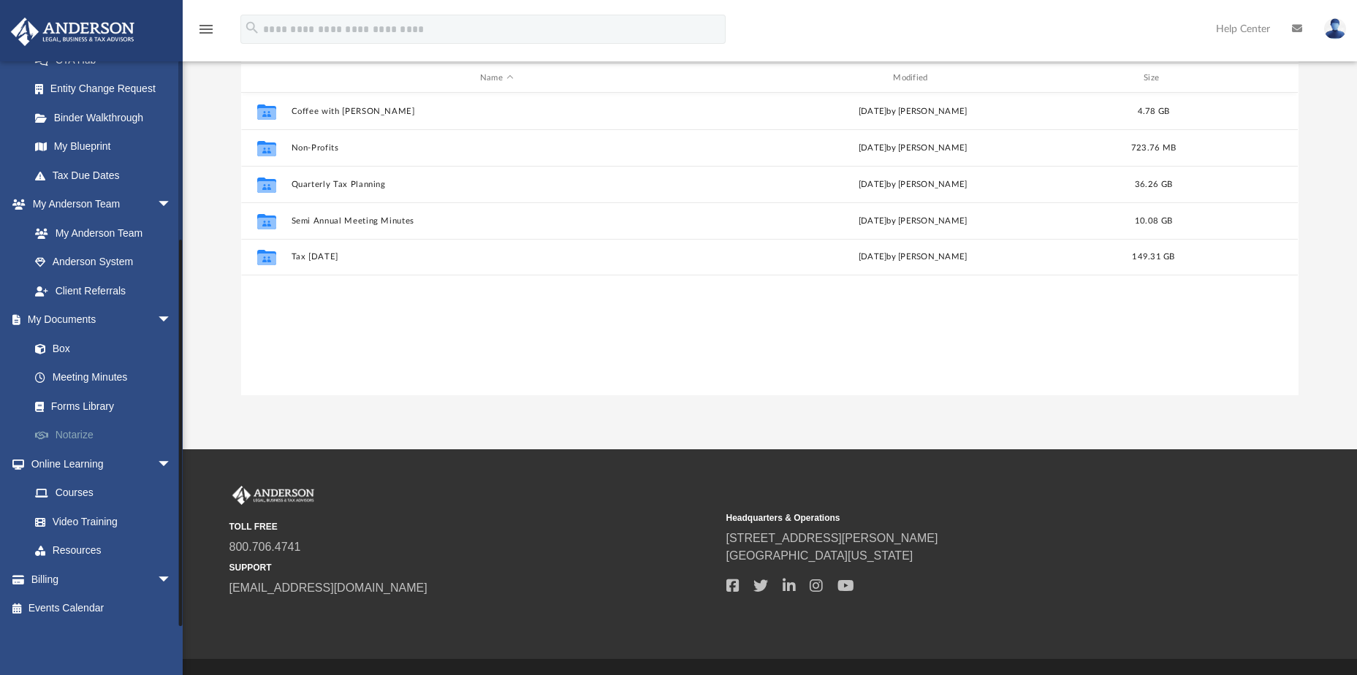
scroll to position [181, 0]
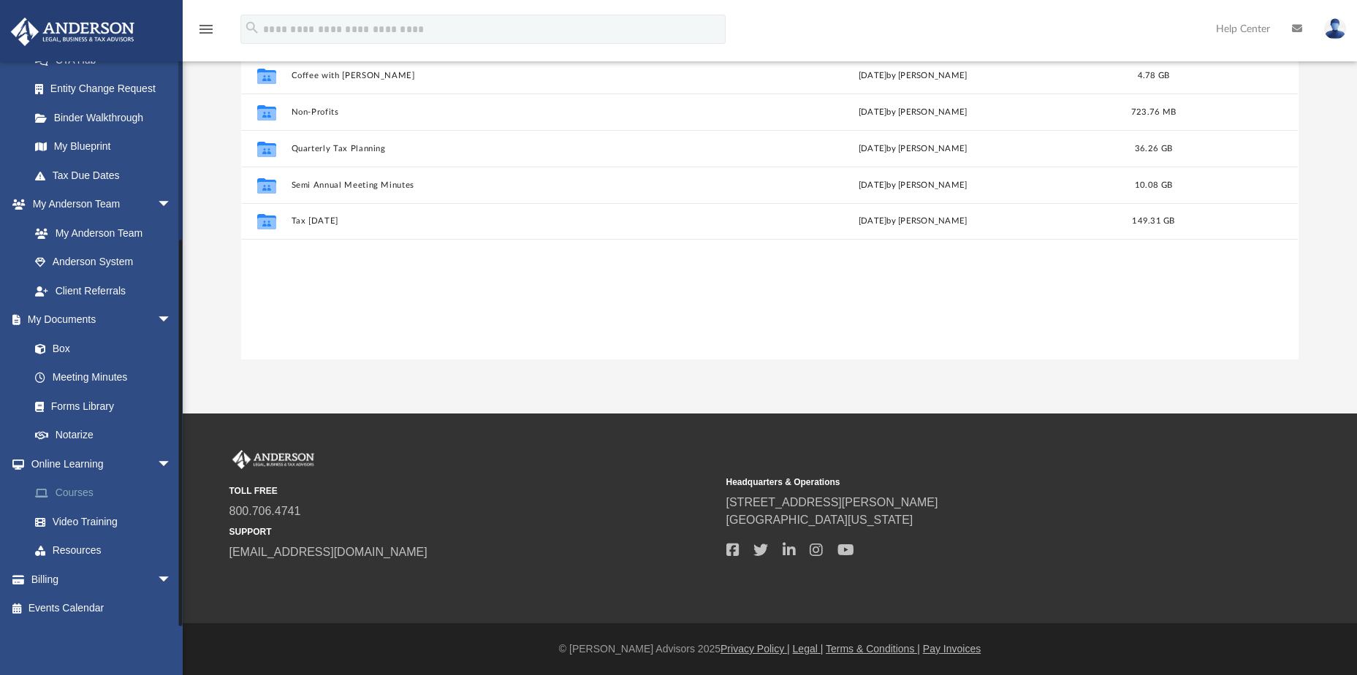
click at [75, 493] on link "Courses" at bounding box center [106, 493] width 173 height 29
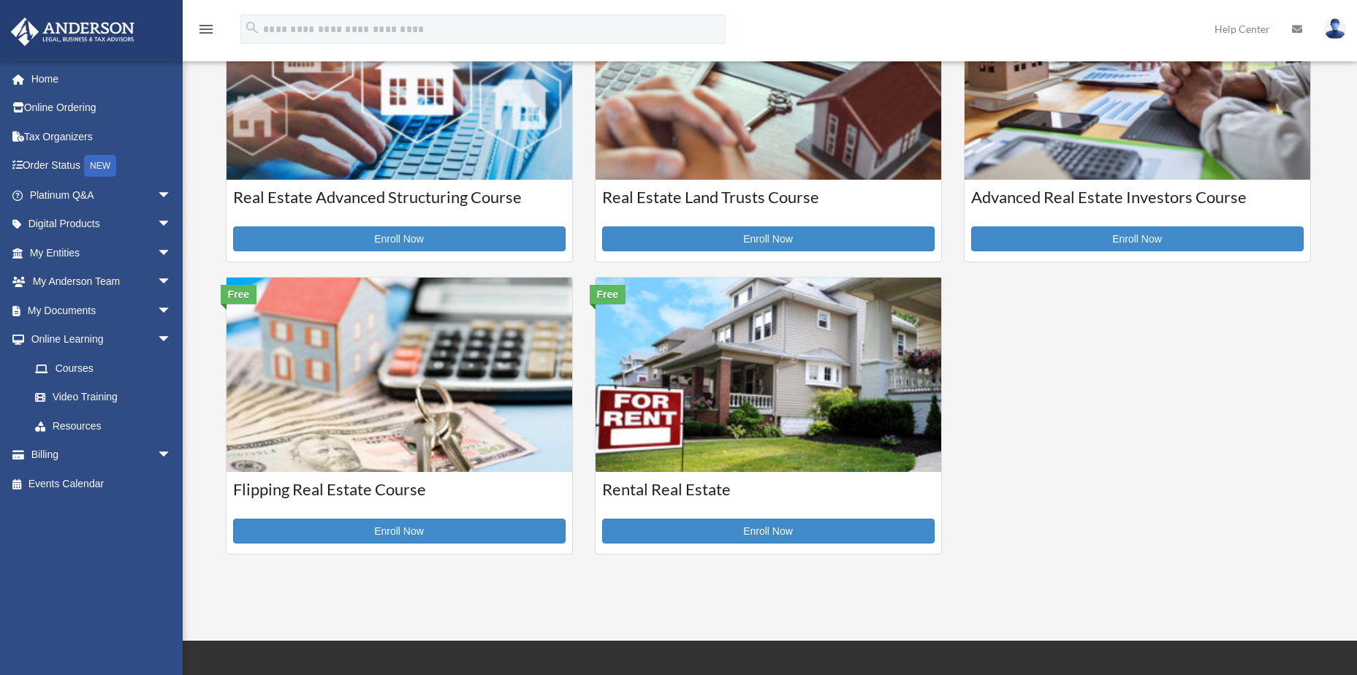
scroll to position [438, 0]
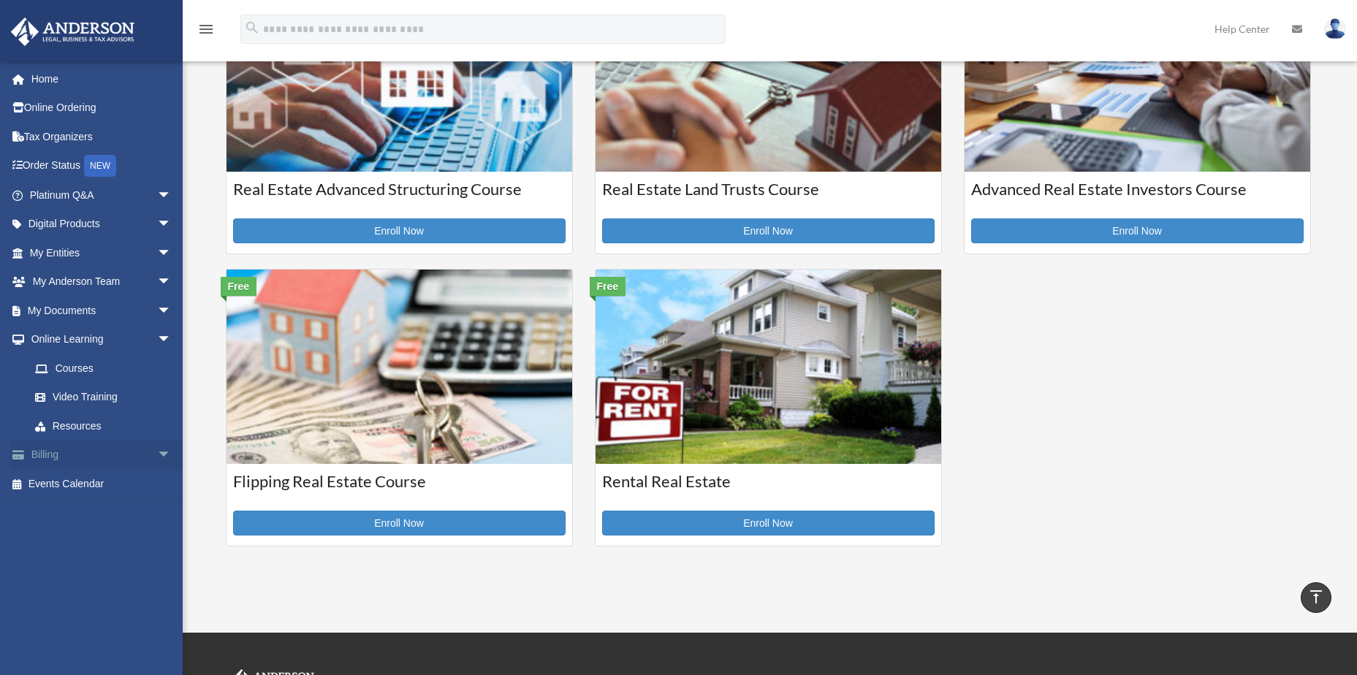
click at [45, 450] on link "Billing arrow_drop_down" at bounding box center [101, 455] width 183 height 29
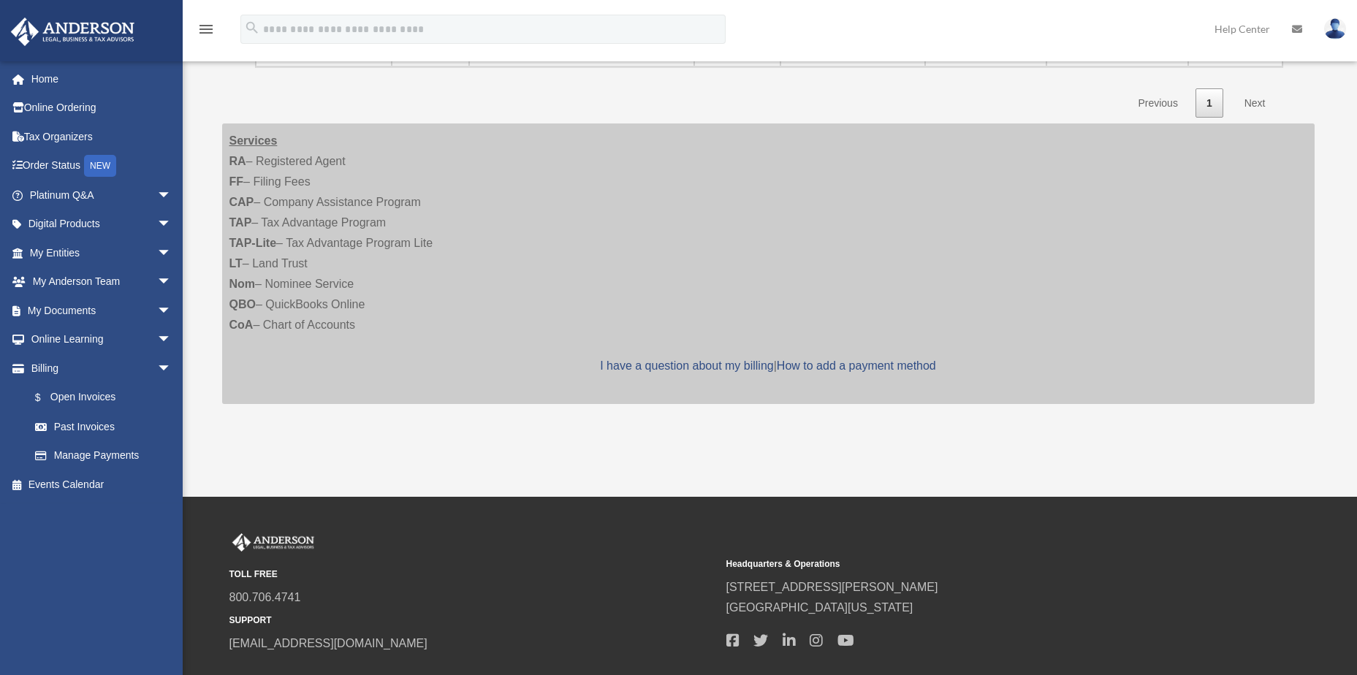
scroll to position [326, 0]
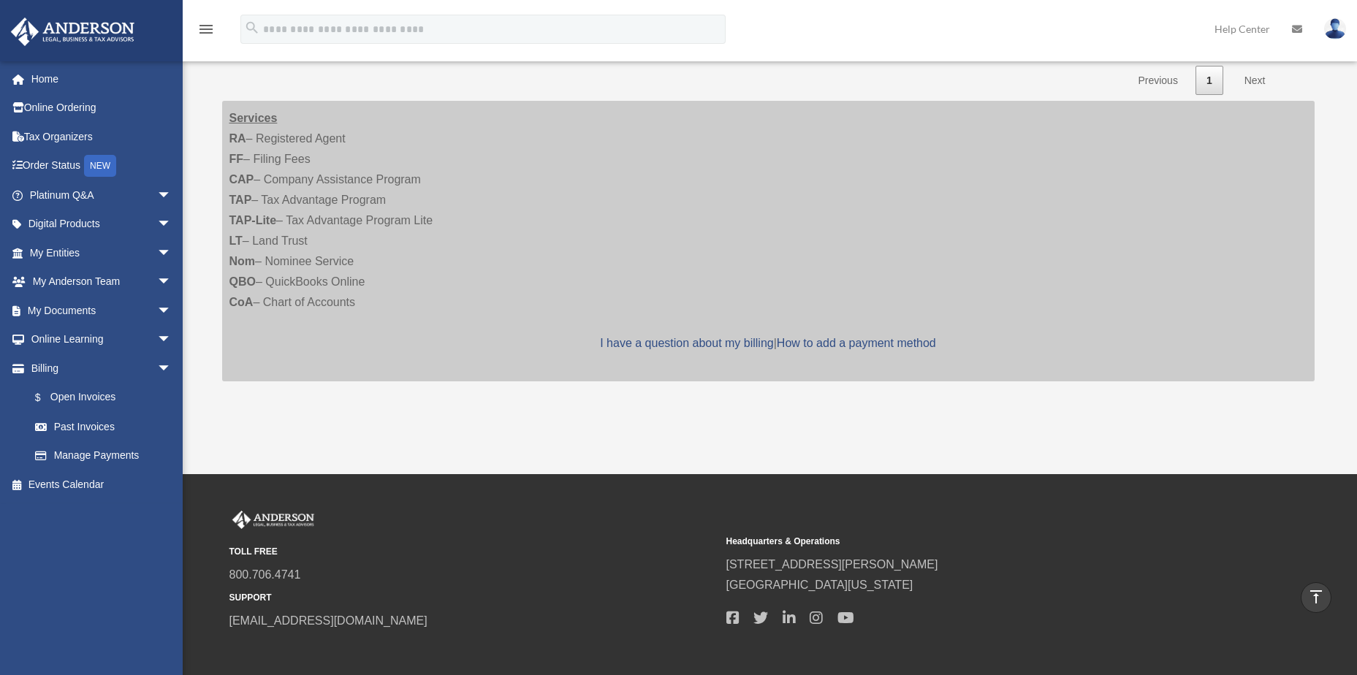
click at [1337, 25] on img at bounding box center [1335, 28] width 22 height 21
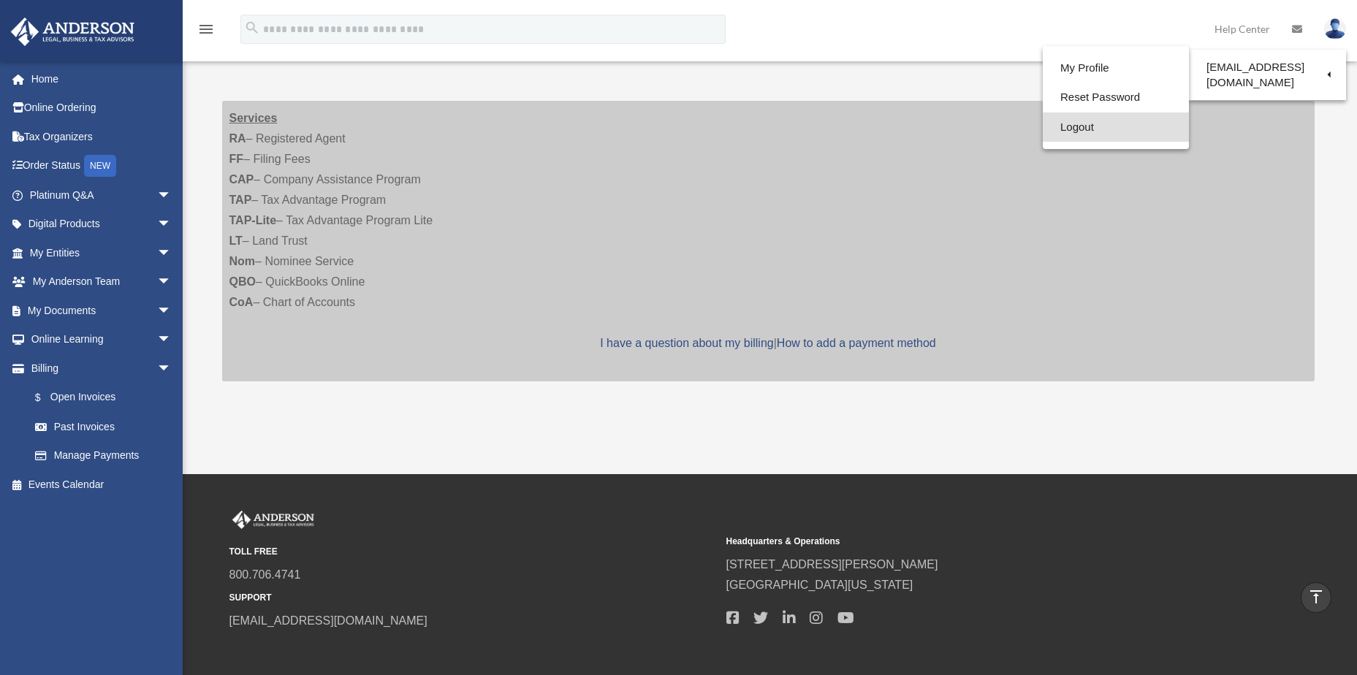
click at [1077, 126] on link "Logout" at bounding box center [1116, 128] width 146 height 30
